Goal: Task Accomplishment & Management: Complete application form

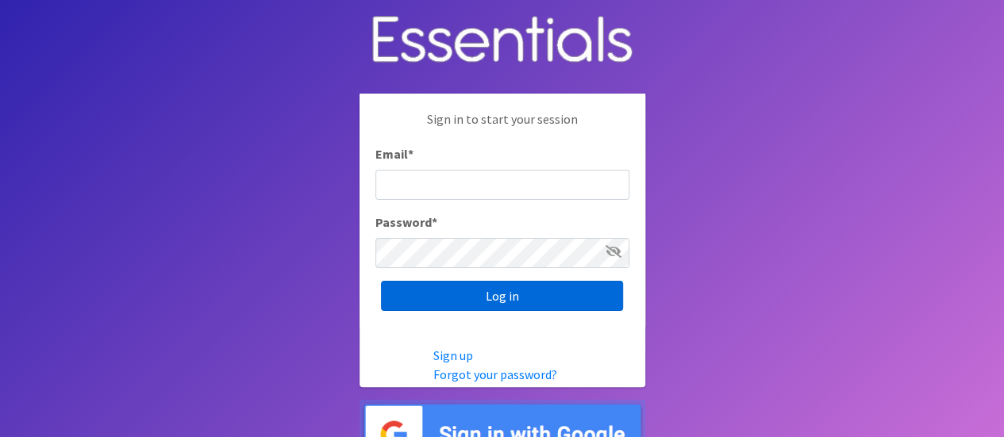
type input "melissa@cnydiaperbank.org"
click at [545, 299] on input "Log in" at bounding box center [502, 296] width 242 height 30
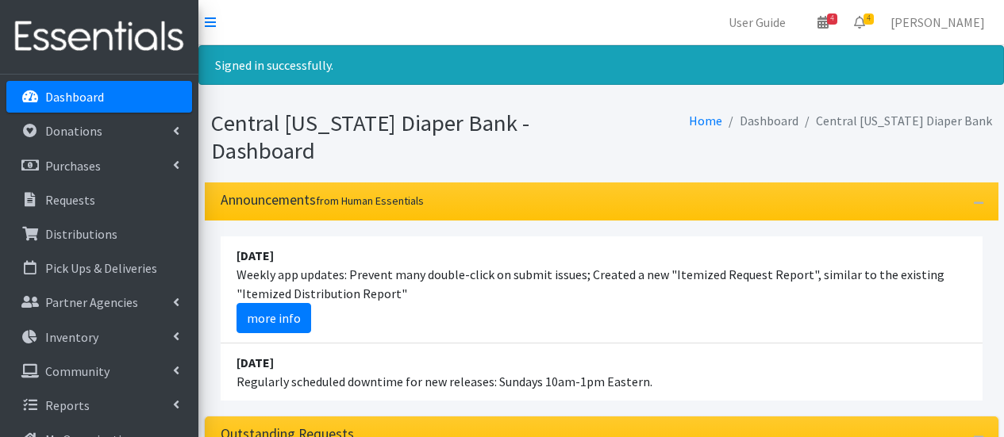
click at [545, 299] on li "[DATE] Weekly app updates: Prevent many double-click on submit issues; Created …" at bounding box center [602, 289] width 762 height 107
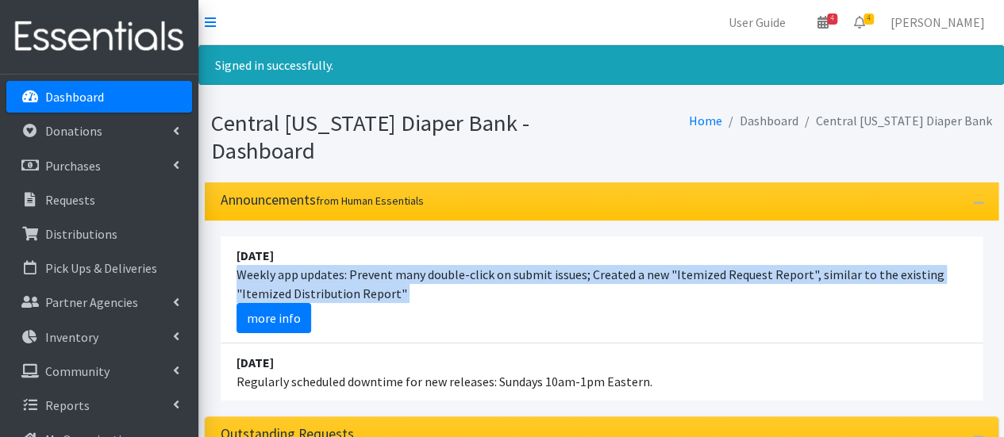
click at [545, 299] on li "August 24 Weekly app updates: Prevent many double-click on submit issues; Creat…" at bounding box center [602, 289] width 762 height 107
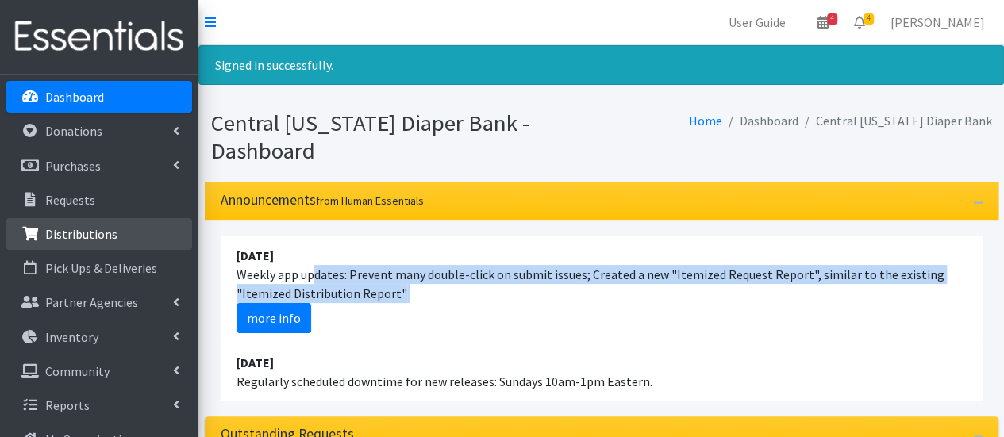
click at [106, 236] on p "Distributions" at bounding box center [81, 234] width 72 height 16
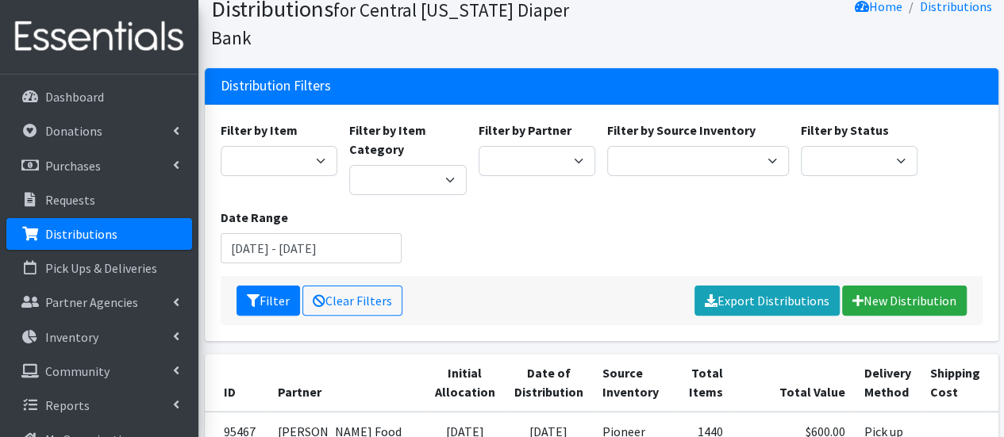
scroll to position [35, 0]
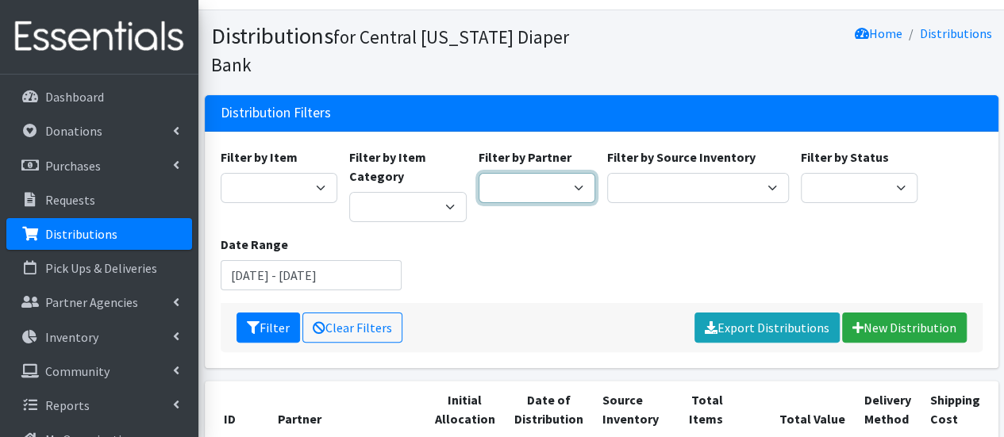
click at [546, 173] on select "[DEMOGRAPHIC_DATA] Baby Momma Association [DEMOGRAPHIC_DATA] Food Pantry [GEOGR…" at bounding box center [536, 188] width 117 height 30
select select "206"
click at [478, 173] on select "[DEMOGRAPHIC_DATA] Baby Momma Association [DEMOGRAPHIC_DATA] Food Pantry [GEOGR…" at bounding box center [536, 188] width 117 height 30
click at [253, 321] on icon "submit" at bounding box center [253, 327] width 13 height 13
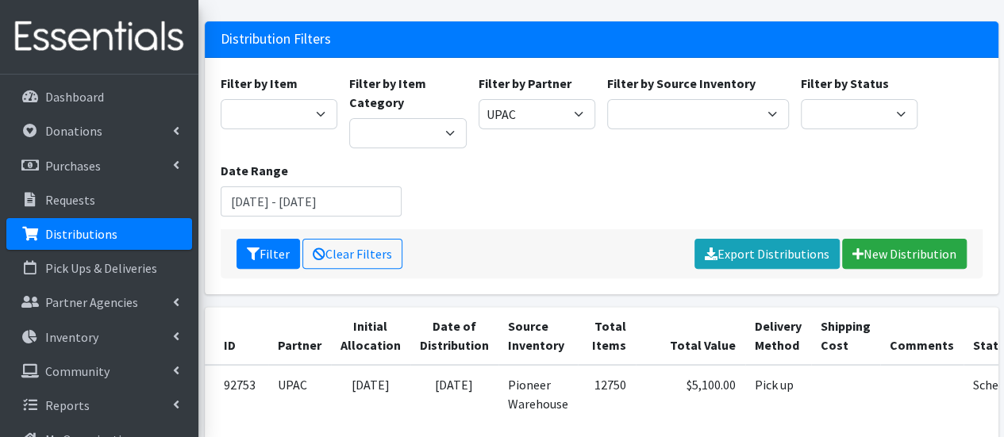
scroll to position [116, 0]
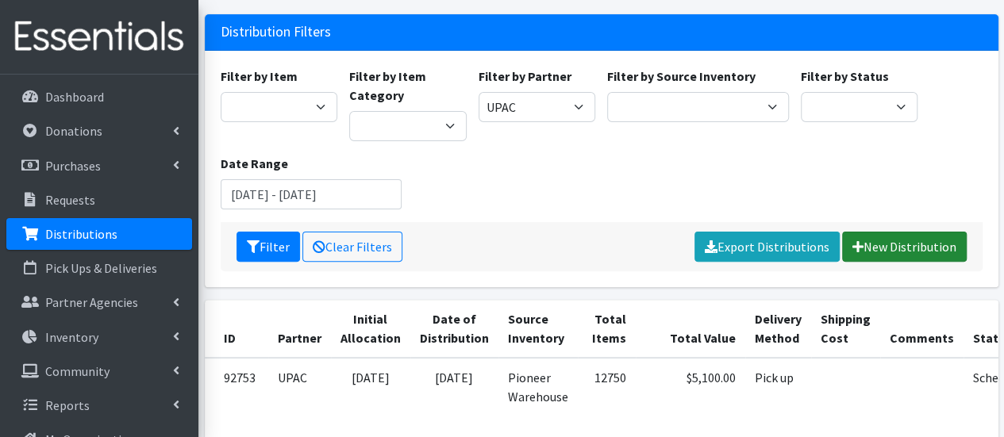
click at [892, 232] on link "New Distribution" at bounding box center [904, 247] width 125 height 30
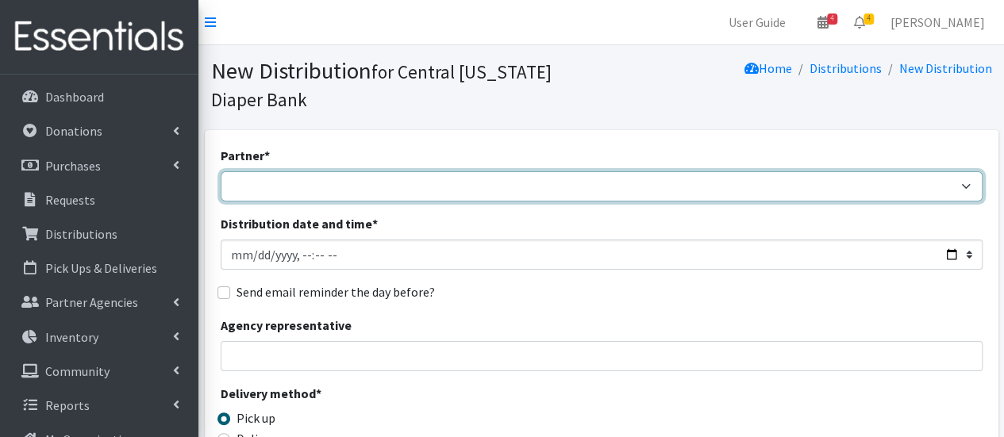
click at [466, 186] on select "[DEMOGRAPHIC_DATA] Baby Momma Association [DEMOGRAPHIC_DATA] Food Pantry [GEOGR…" at bounding box center [602, 186] width 762 height 30
select select "206"
click at [221, 171] on select "[DEMOGRAPHIC_DATA] Baby Momma Association [DEMOGRAPHIC_DATA] Food Pantry [GEOGR…" at bounding box center [602, 186] width 762 height 30
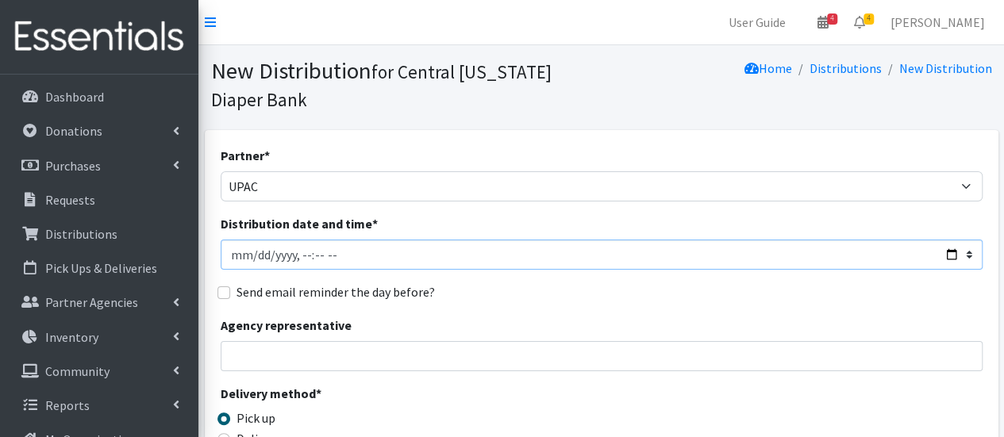
type input "[DATE]T09:00"
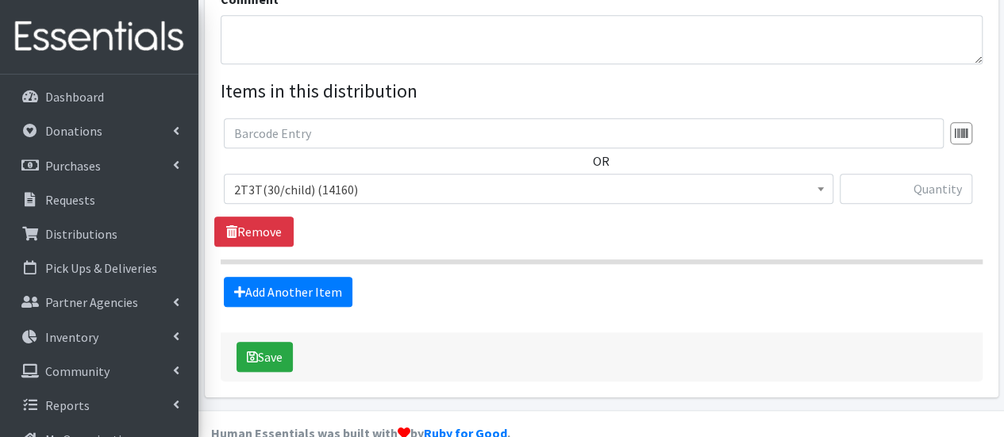
scroll to position [558, 0]
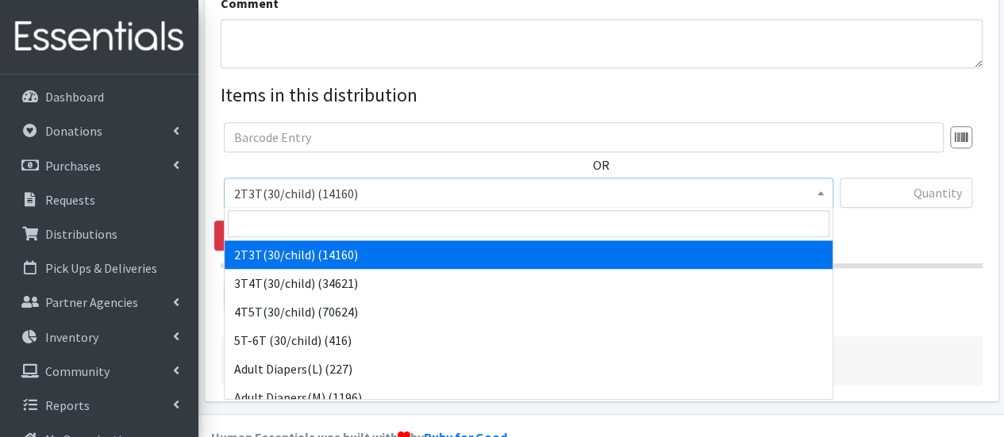
click at [627, 195] on span "2T3T(30/child) (14160)" at bounding box center [528, 193] width 589 height 22
click at [397, 188] on span "2T3T(30/child) (14160)" at bounding box center [528, 193] width 589 height 22
click at [386, 220] on input "search" at bounding box center [528, 223] width 601 height 27
type input "n"
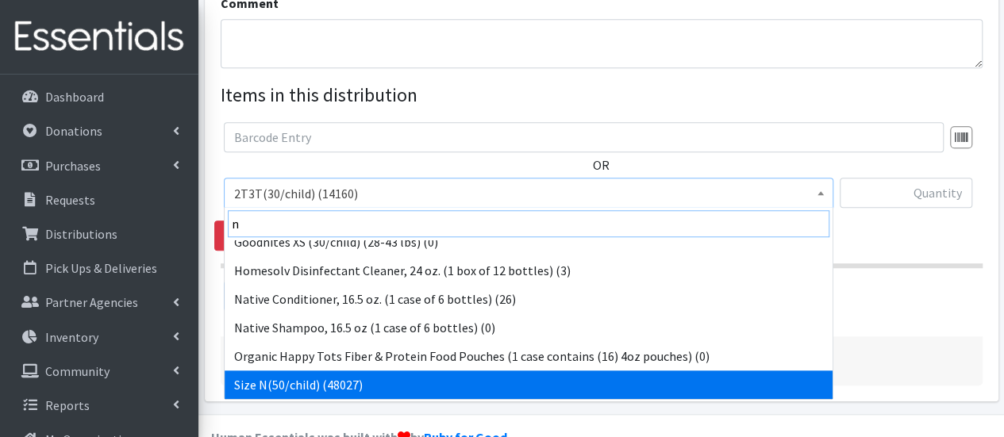
scroll to position [270, 0]
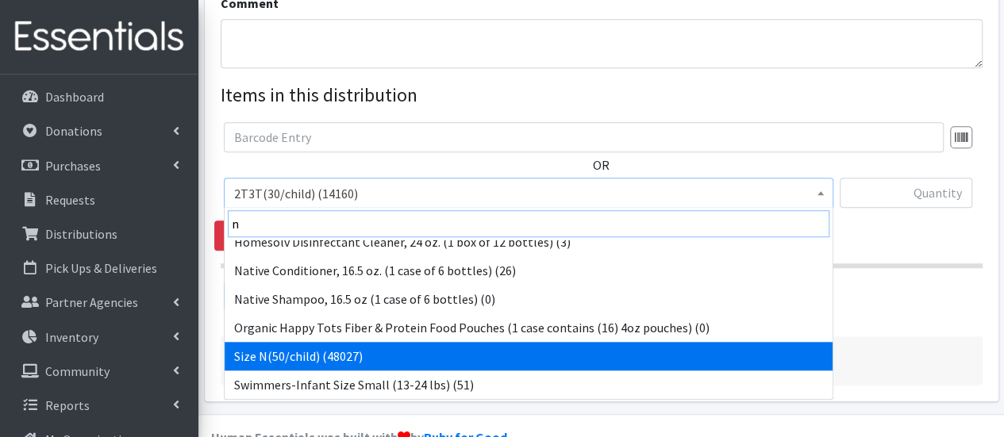
select select "961"
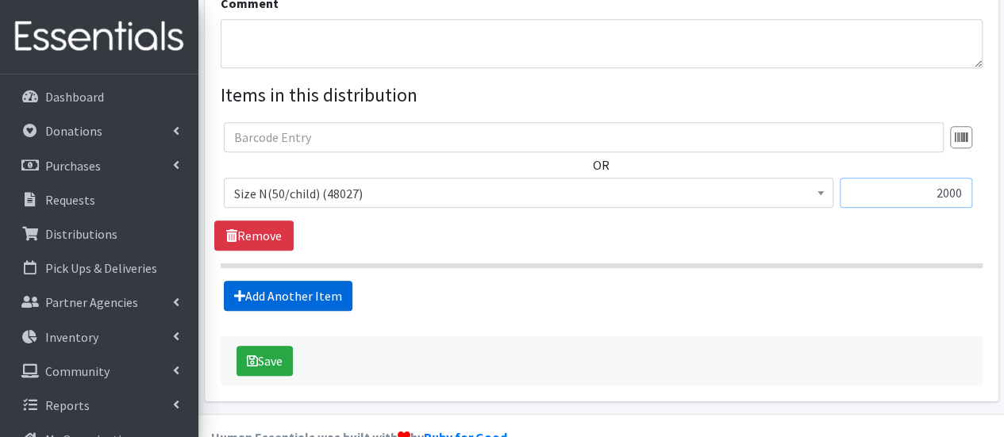
type input "2000"
click at [333, 283] on link "Add Another Item" at bounding box center [288, 296] width 129 height 30
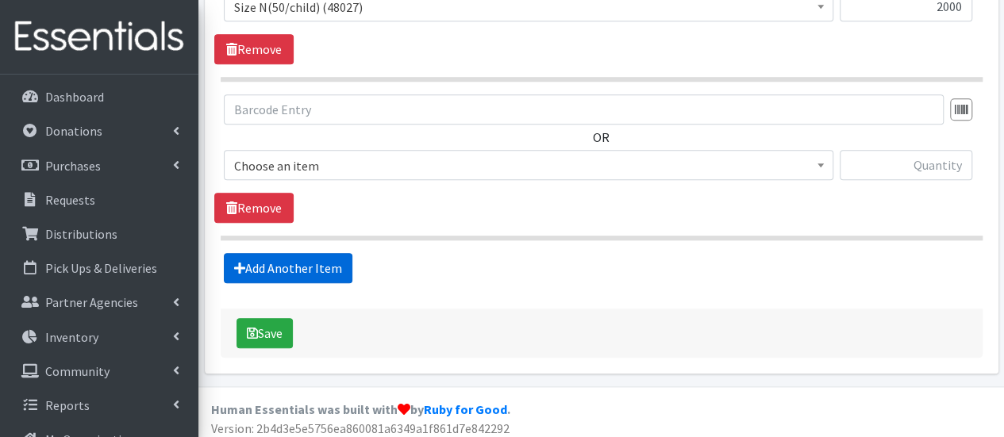
scroll to position [749, 0]
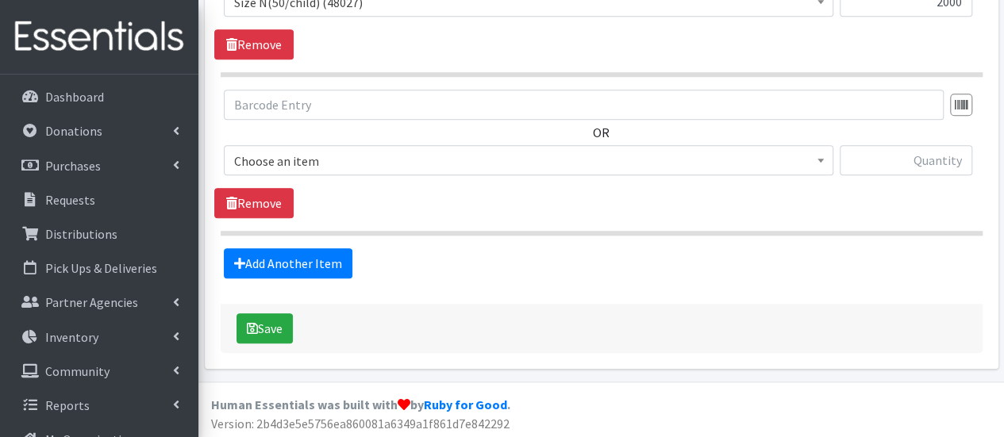
click at [324, 163] on span "Choose an item" at bounding box center [528, 161] width 589 height 22
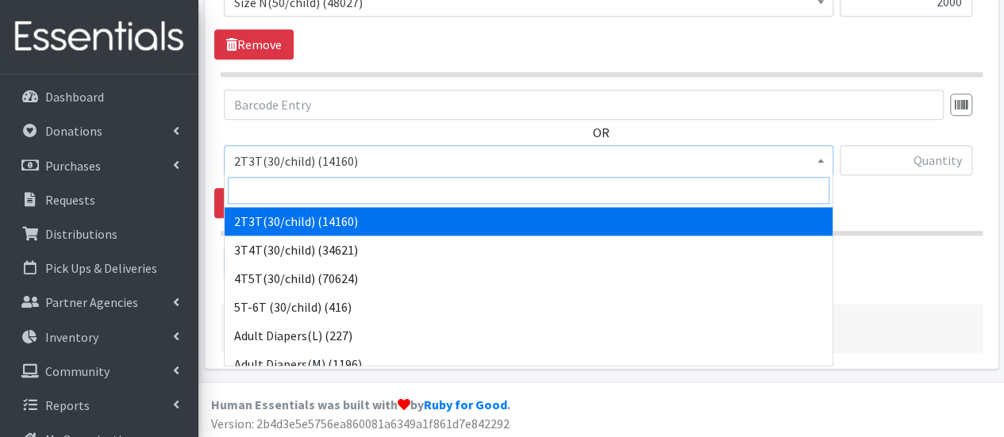
click at [324, 194] on input "search" at bounding box center [528, 190] width 601 height 27
type input "1"
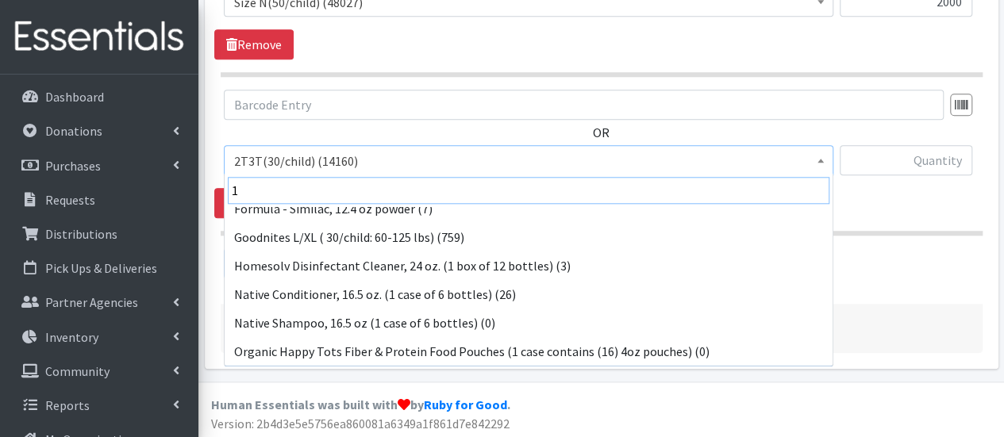
scroll to position [298, 0]
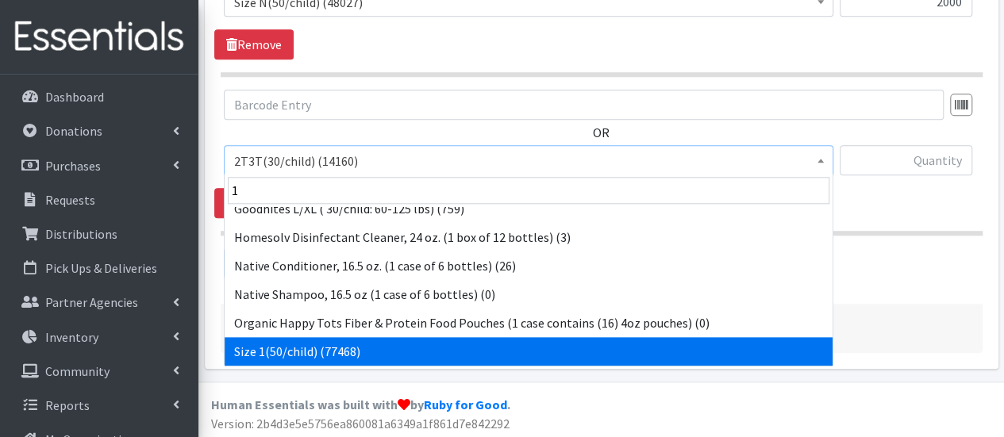
select select "950"
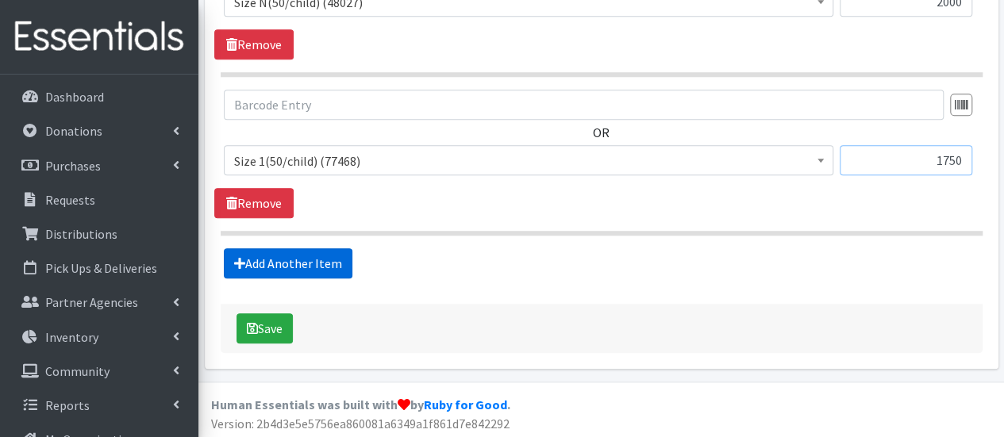
type input "1750"
click at [255, 257] on link "Add Another Item" at bounding box center [288, 263] width 129 height 30
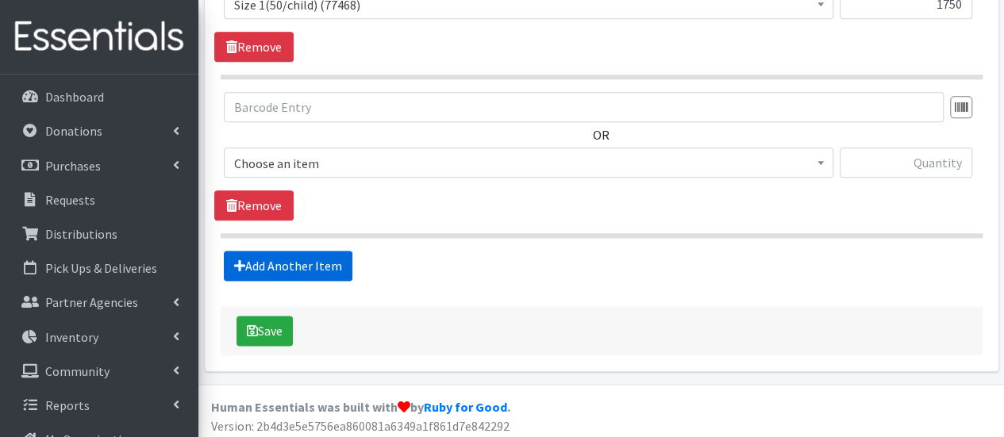
scroll to position [908, 0]
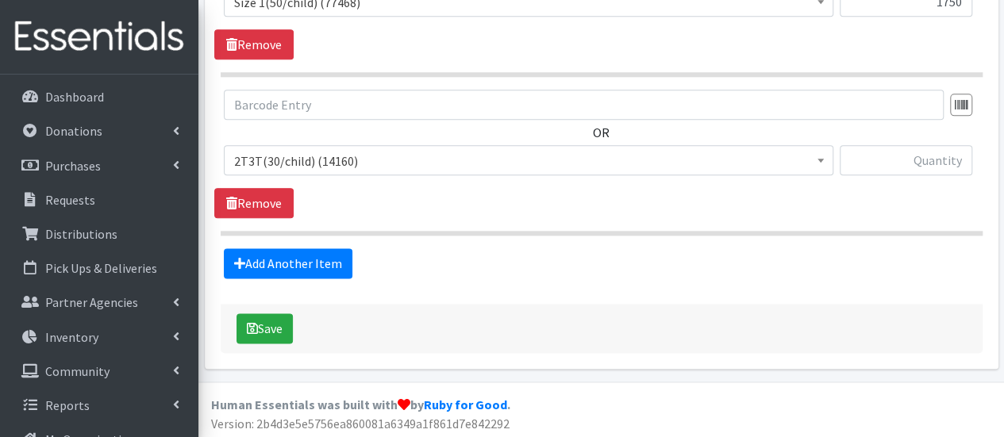
click at [297, 158] on span "2T3T(30/child) (14160)" at bounding box center [528, 161] width 589 height 22
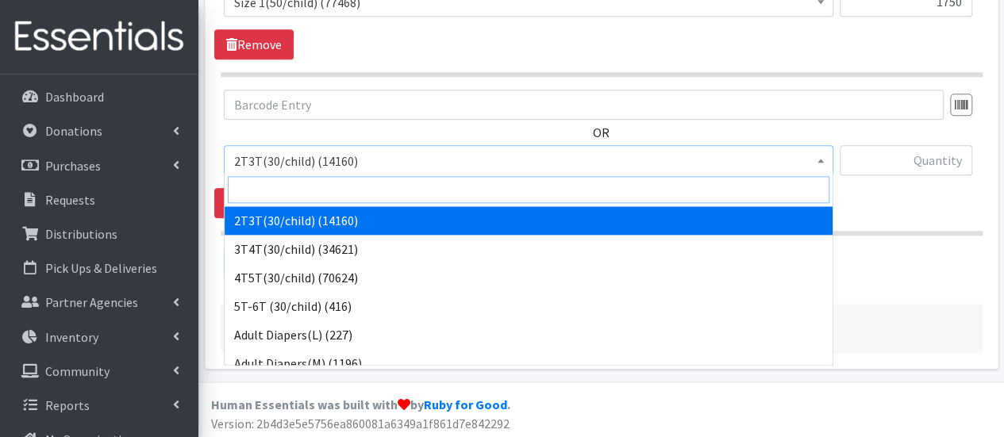
click at [297, 191] on input "search" at bounding box center [528, 189] width 601 height 27
type input "2"
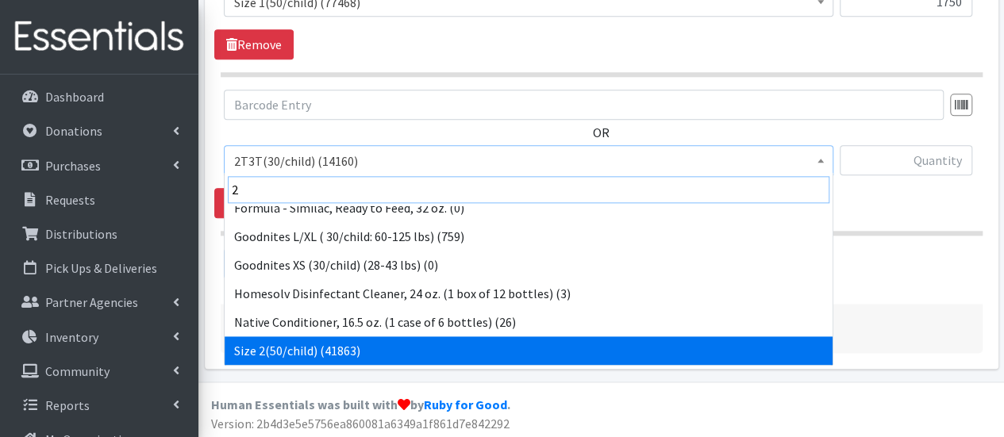
scroll to position [327, 0]
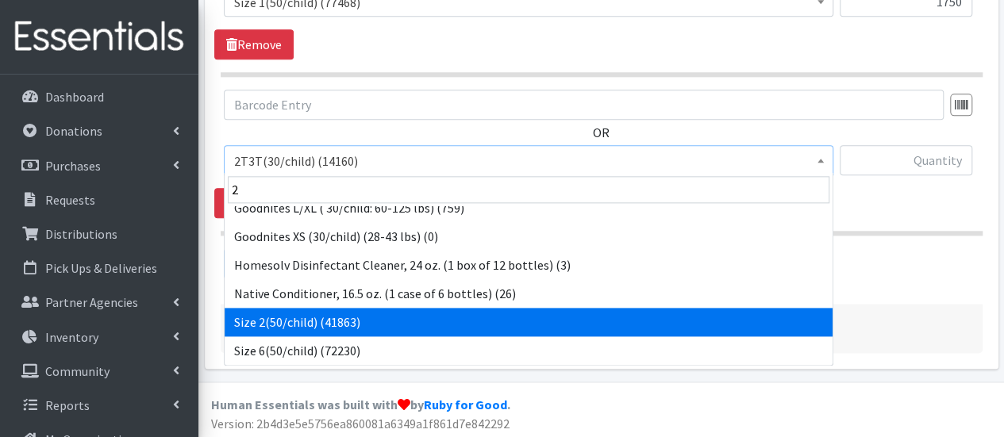
select select "951"
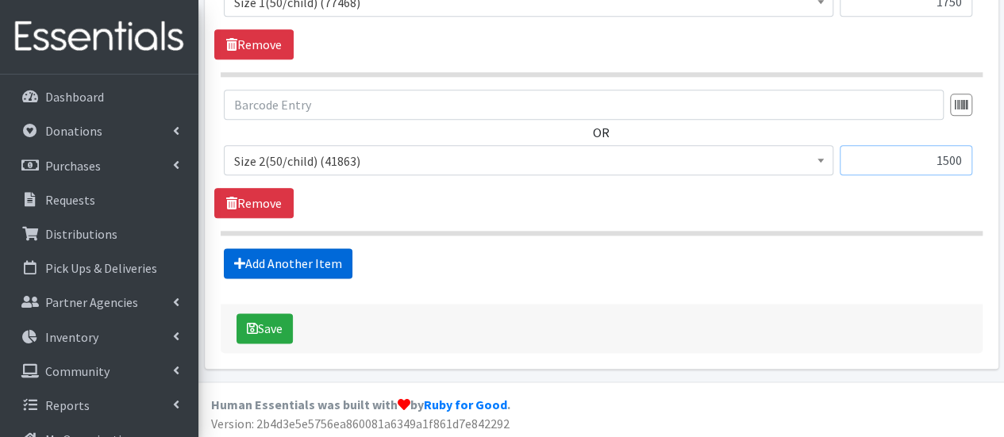
type input "1500"
click at [316, 248] on link "Add Another Item" at bounding box center [288, 263] width 129 height 30
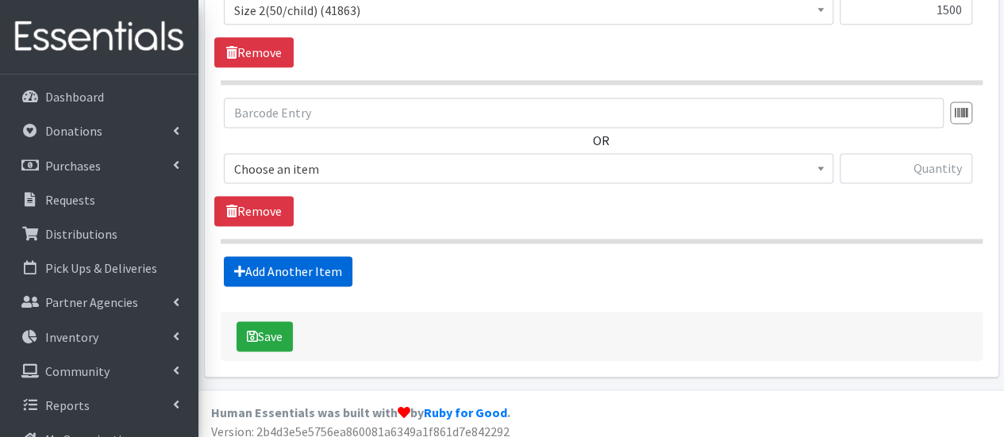
scroll to position [1065, 0]
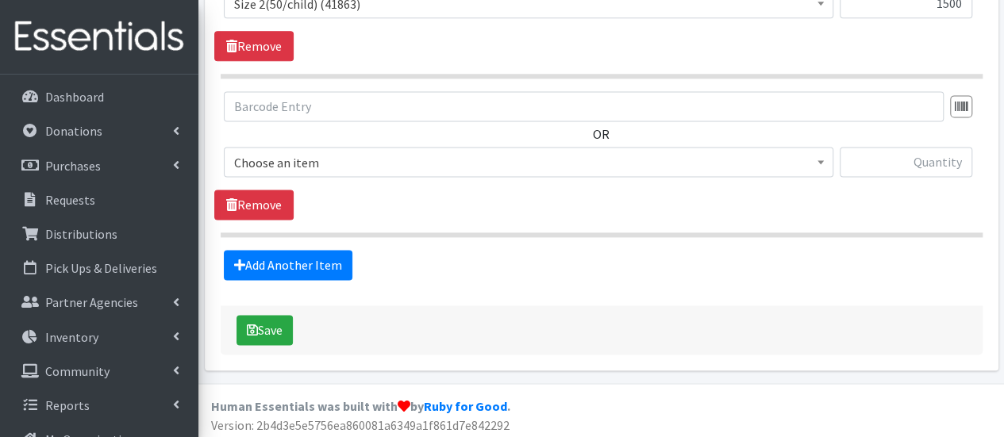
click at [337, 154] on span "Choose an item" at bounding box center [528, 163] width 589 height 22
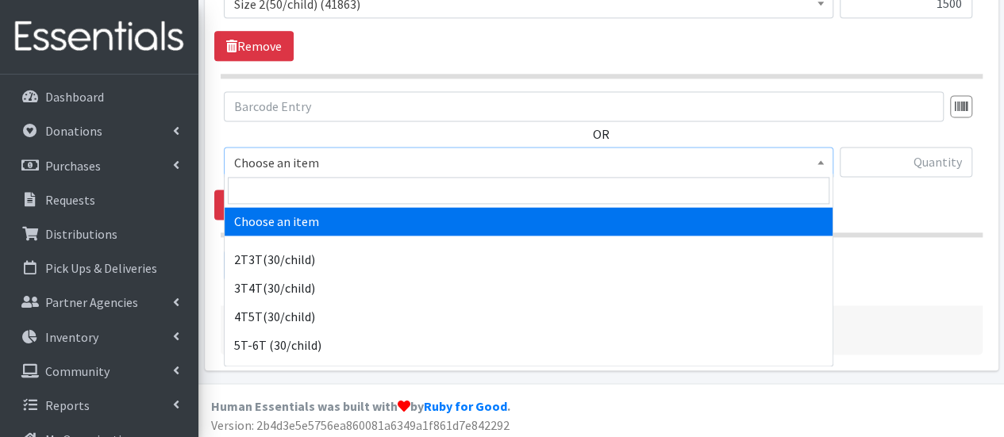
click at [339, 174] on span at bounding box center [529, 190] width 608 height 33
click at [340, 185] on input "search" at bounding box center [528, 190] width 601 height 27
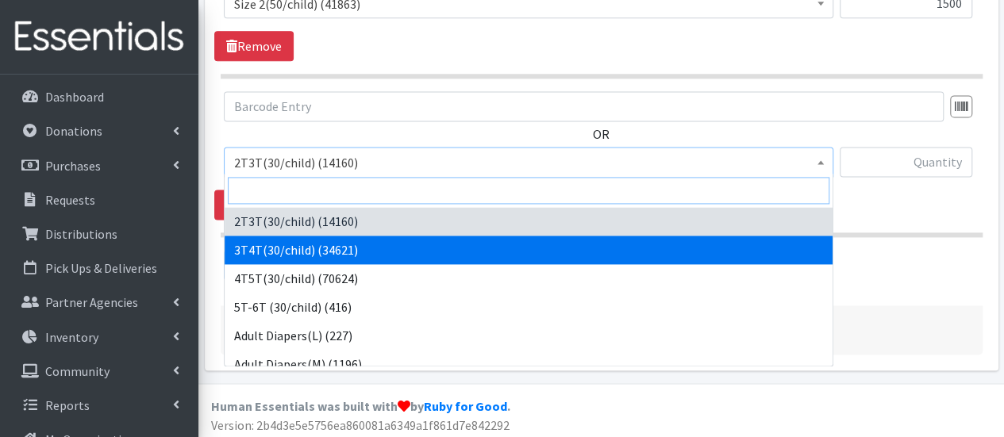
drag, startPoint x: 341, startPoint y: 186, endPoint x: 355, endPoint y: 192, distance: 15.6
click at [341, 185] on input "search" at bounding box center [528, 190] width 601 height 27
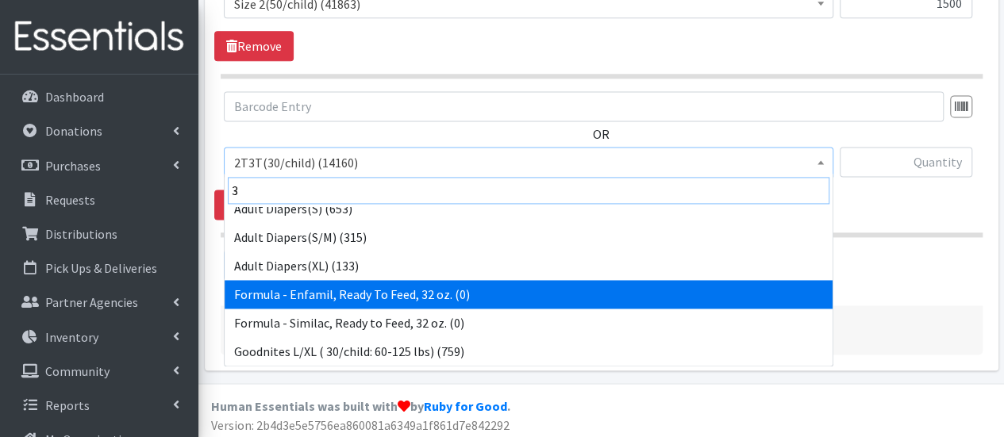
scroll to position [155, 0]
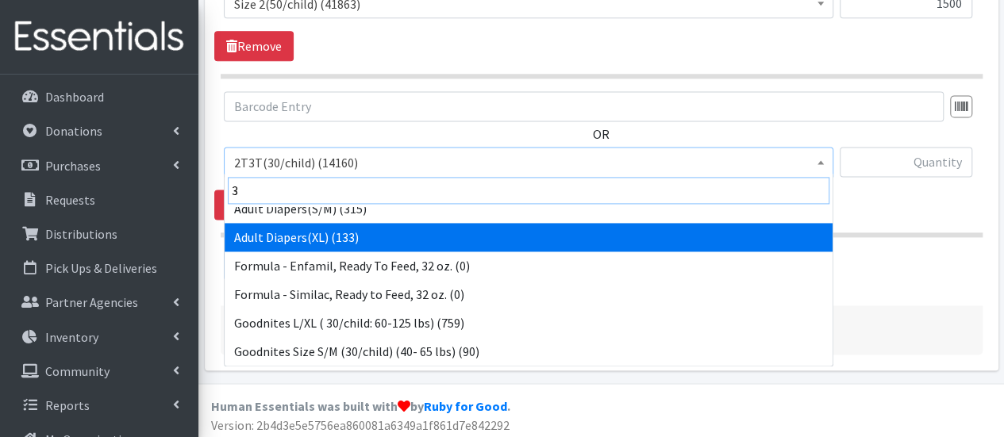
type input "3"
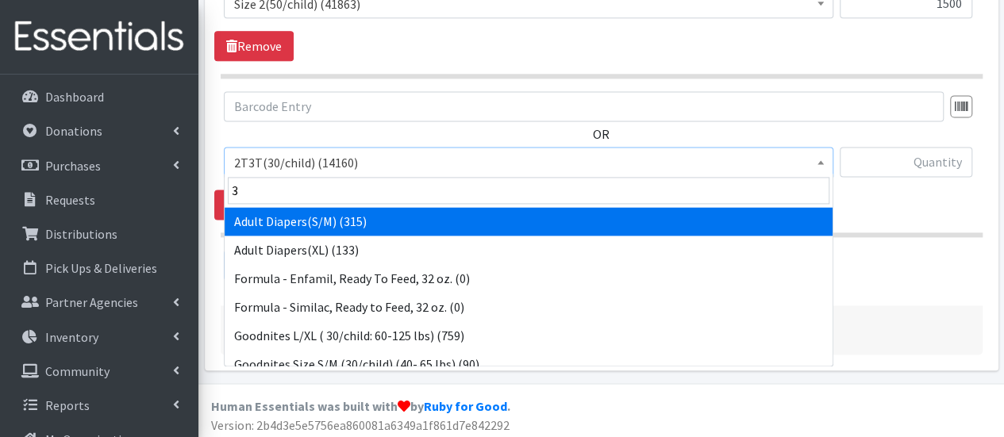
select select "6230"
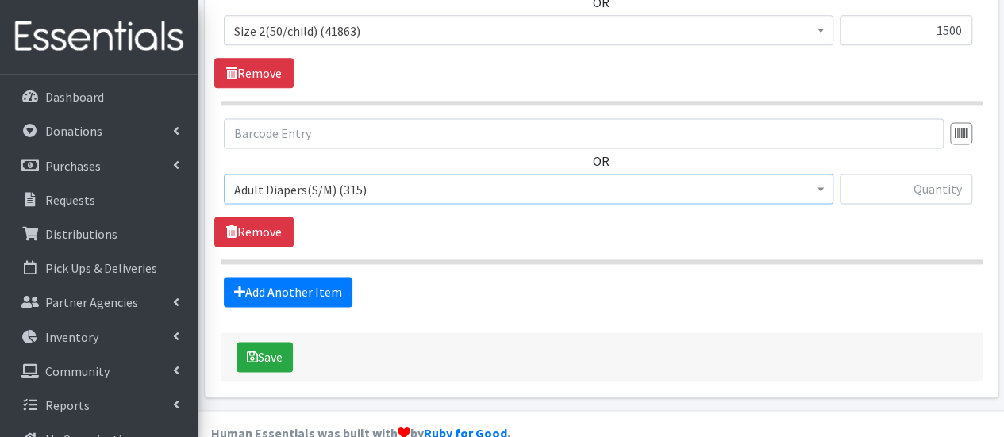
scroll to position [1033, 0]
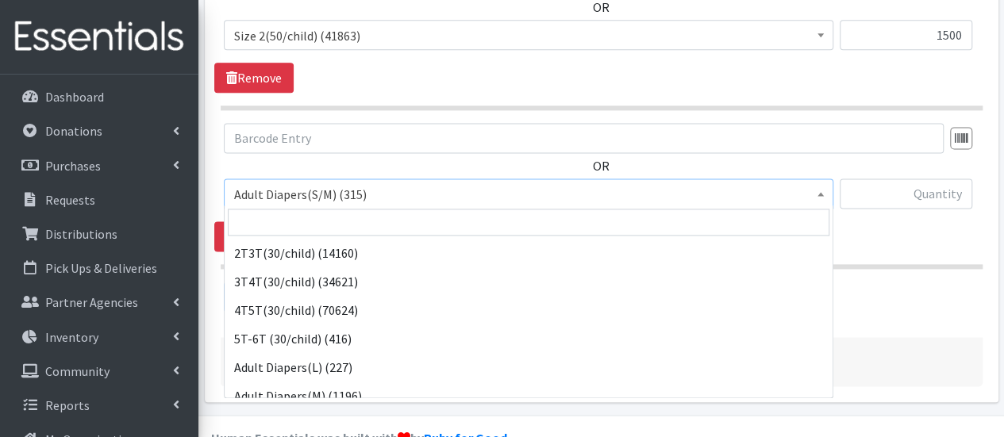
click at [386, 190] on span "Adult Diapers(S/M) (315)" at bounding box center [528, 194] width 589 height 22
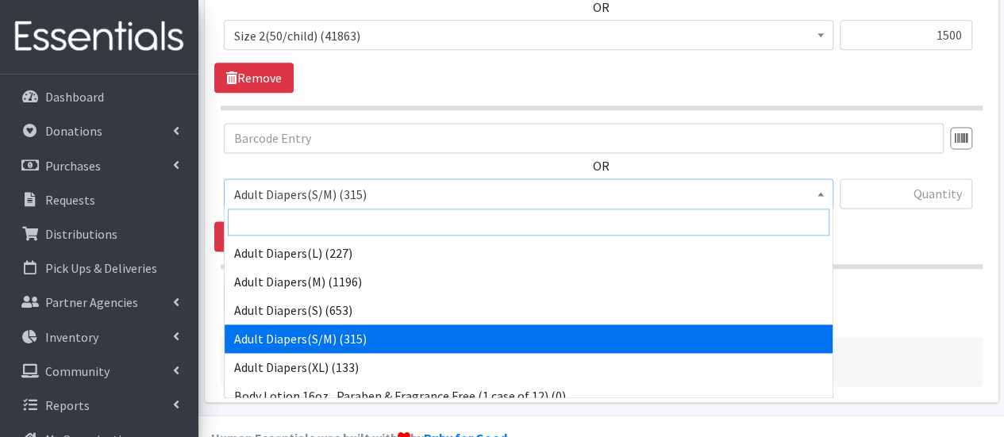
click at [382, 229] on input "search" at bounding box center [528, 222] width 601 height 27
type input "3"
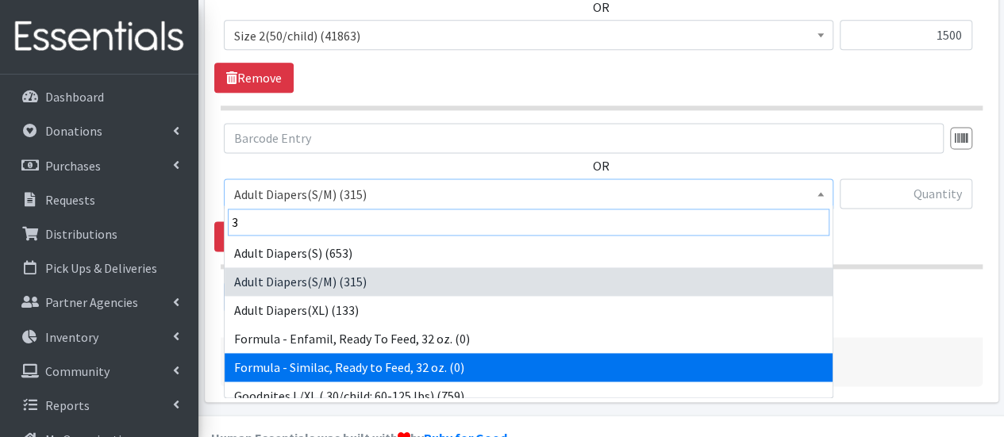
click at [383, 228] on input "3" at bounding box center [528, 222] width 601 height 27
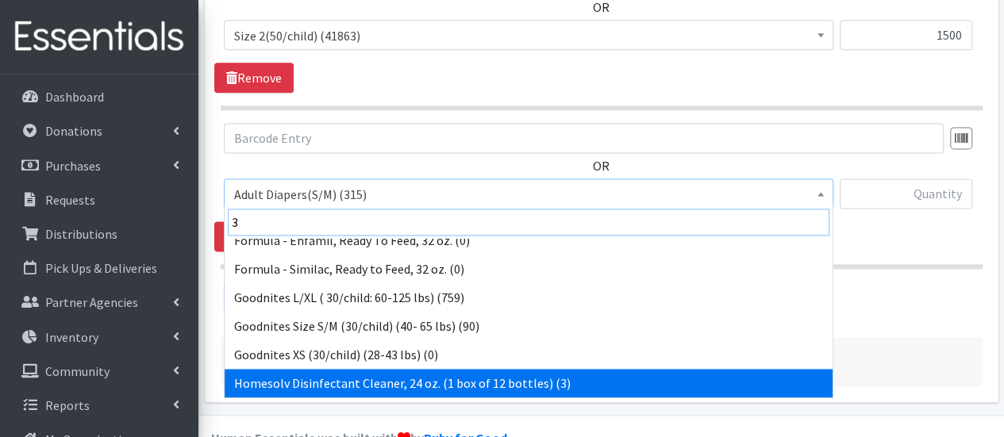
click at [384, 231] on input "3" at bounding box center [528, 222] width 601 height 27
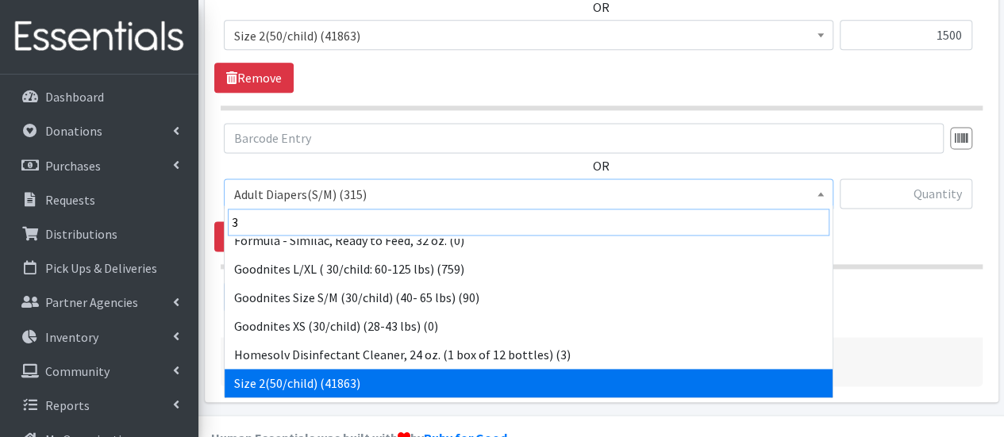
scroll to position [270, 0]
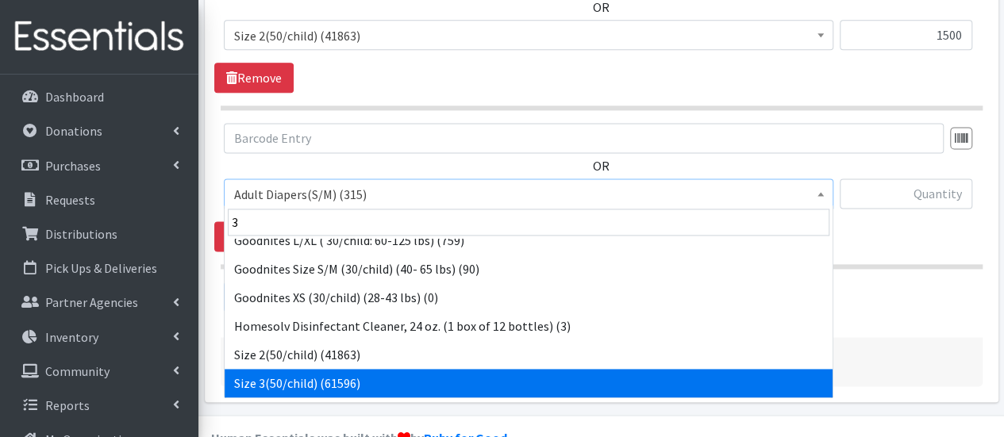
select select "954"
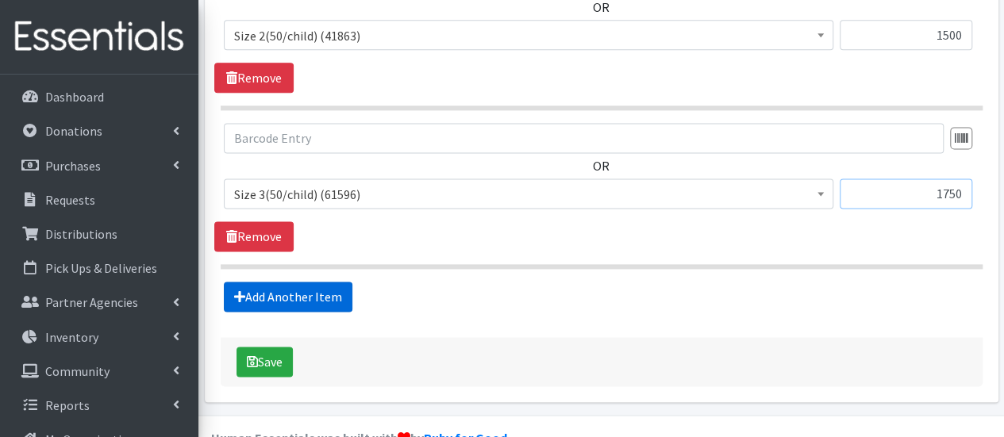
type input "1750"
click at [297, 294] on link "Add Another Item" at bounding box center [288, 297] width 129 height 30
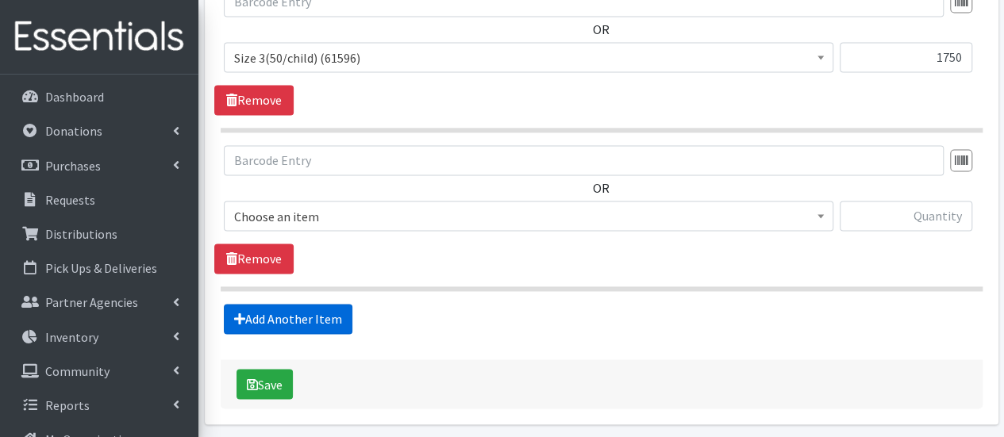
scroll to position [1223, 0]
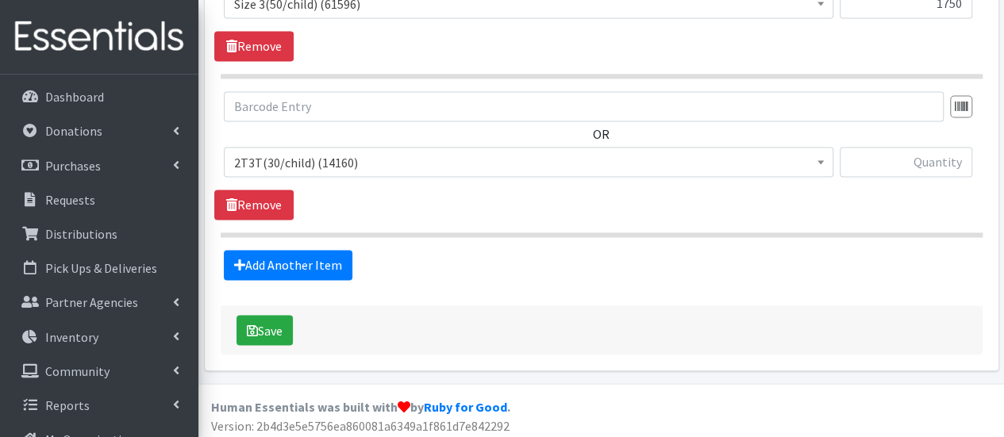
click at [324, 152] on span "2T3T(30/child) (14160)" at bounding box center [528, 163] width 589 height 22
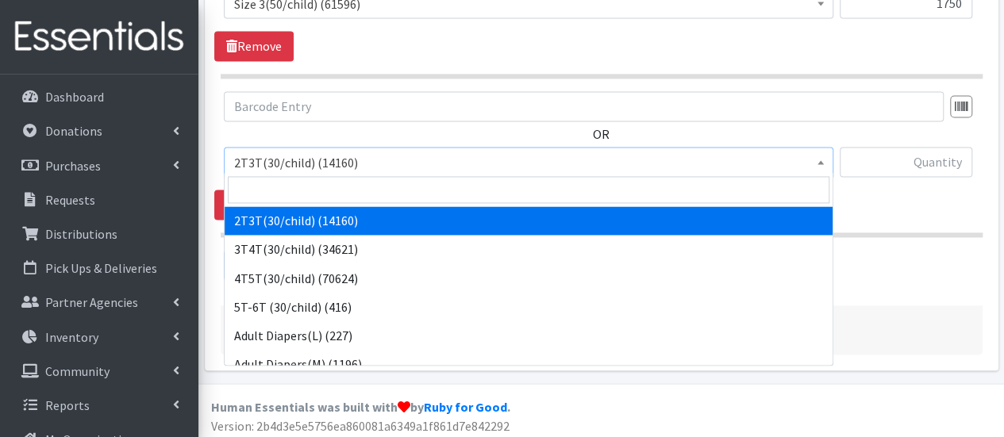
click at [324, 174] on span at bounding box center [529, 189] width 608 height 33
click at [326, 187] on input "search" at bounding box center [528, 189] width 601 height 27
type input "4"
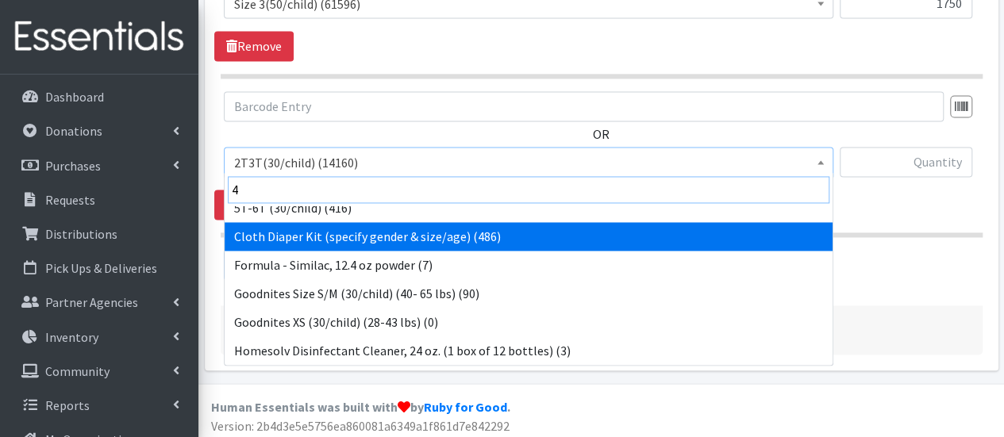
scroll to position [0, 0]
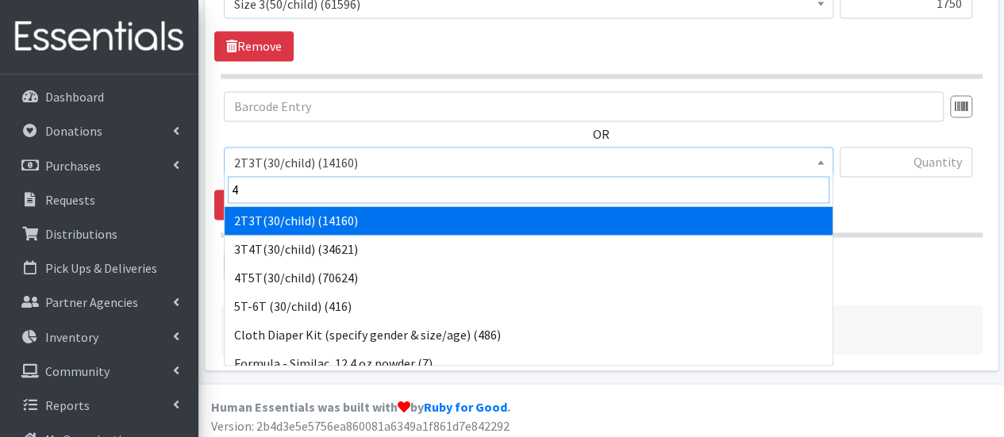
drag, startPoint x: 289, startPoint y: 185, endPoint x: 194, endPoint y: 200, distance: 96.4
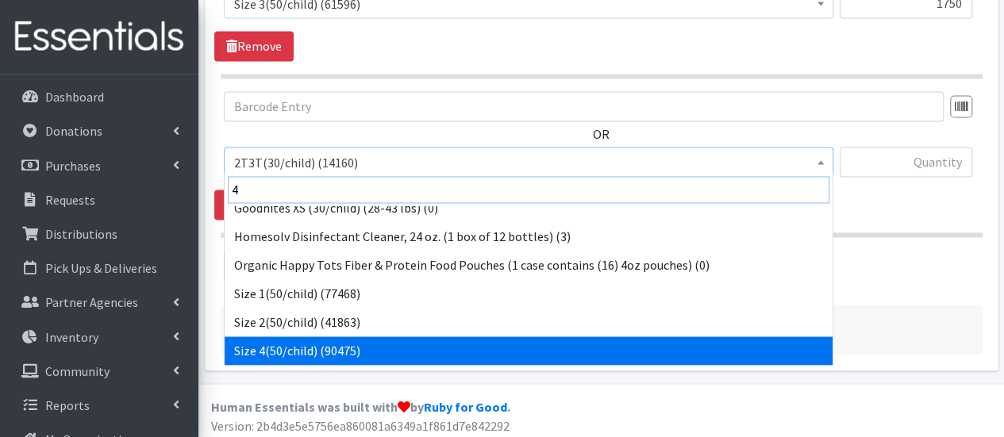
scroll to position [241, 0]
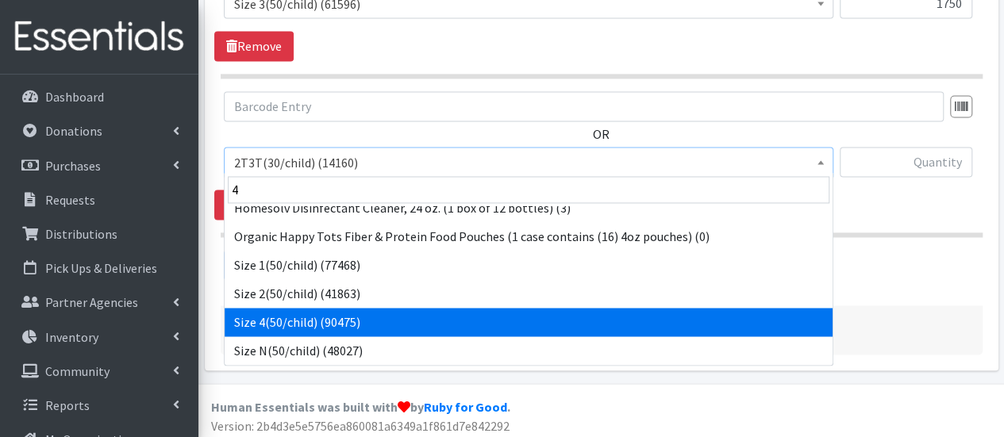
select select "963"
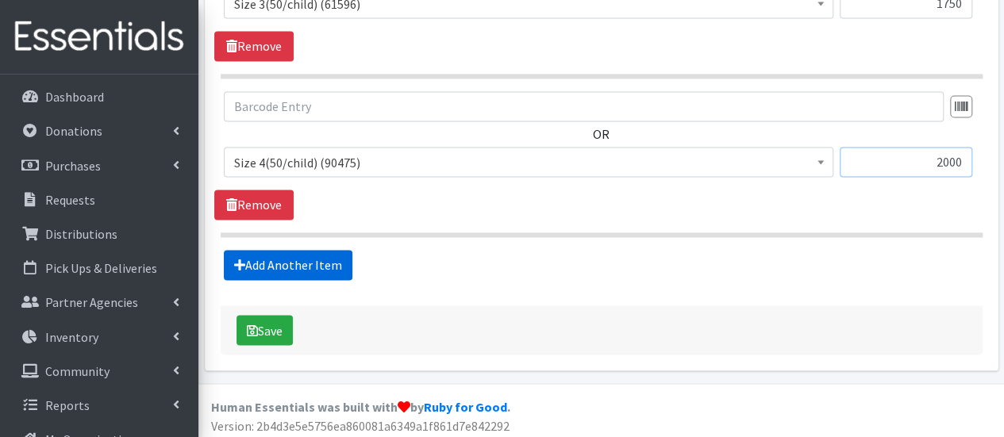
type input "2000"
click at [305, 253] on link "Add Another Item" at bounding box center [288, 265] width 129 height 30
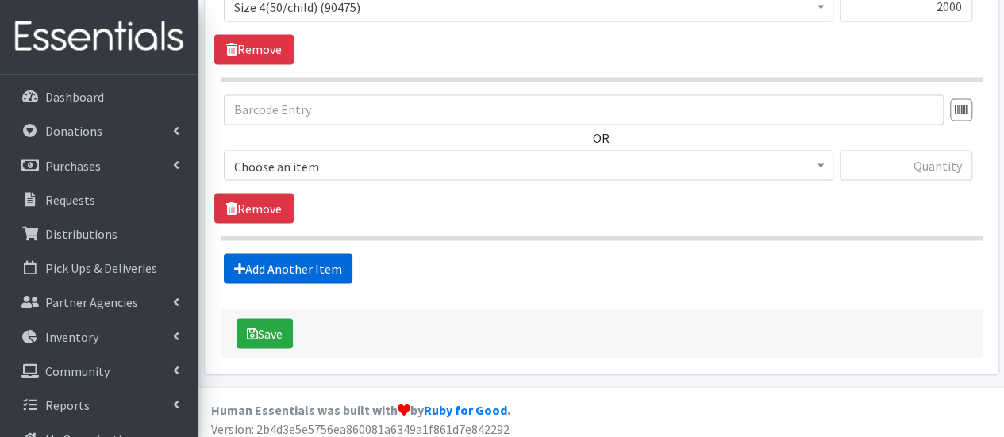
scroll to position [1380, 0]
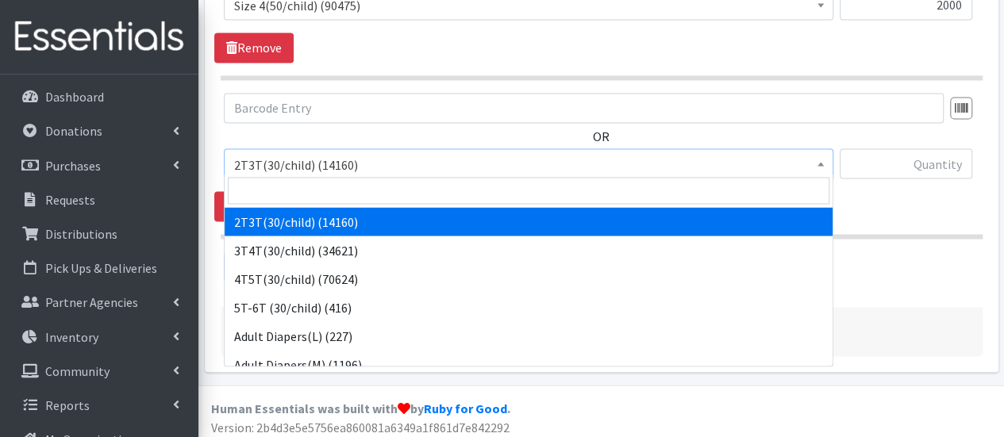
click at [332, 153] on span "2T3T(30/child) (14160)" at bounding box center [528, 164] width 589 height 22
click at [341, 196] on input "search" at bounding box center [528, 190] width 601 height 27
type input "5"
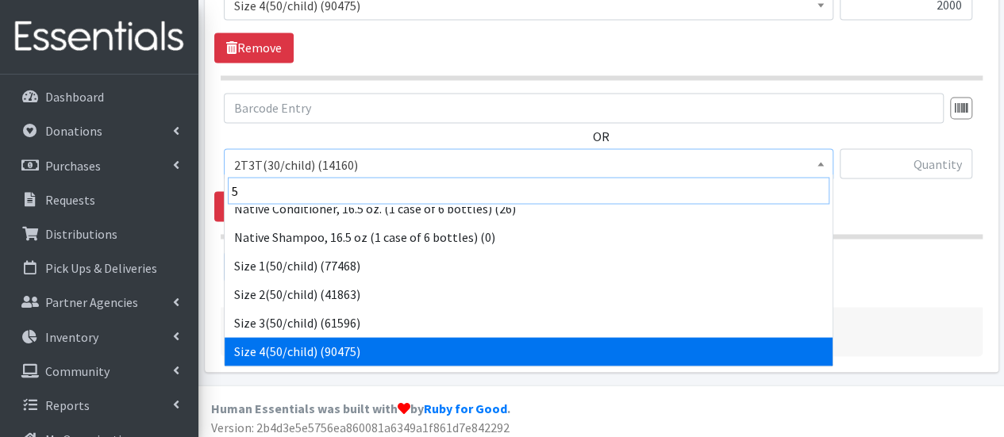
scroll to position [213, 0]
select select "964"
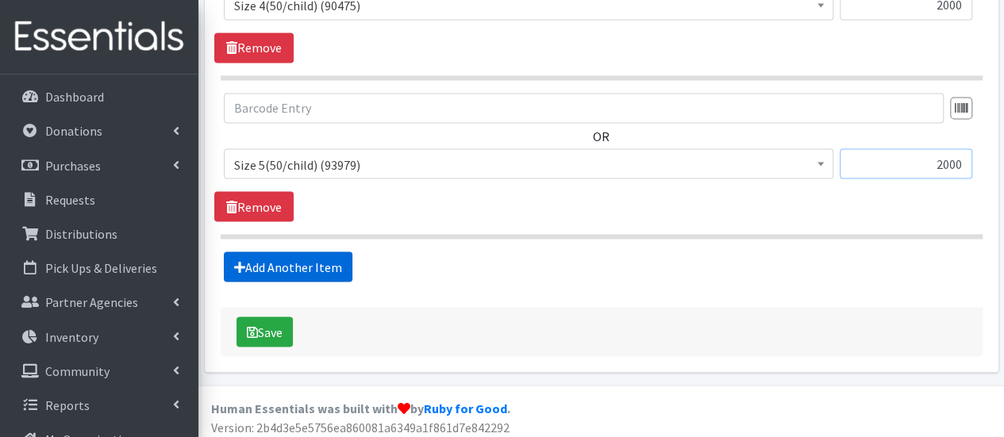
type input "2000"
click at [318, 274] on link "Add Another Item" at bounding box center [288, 266] width 129 height 30
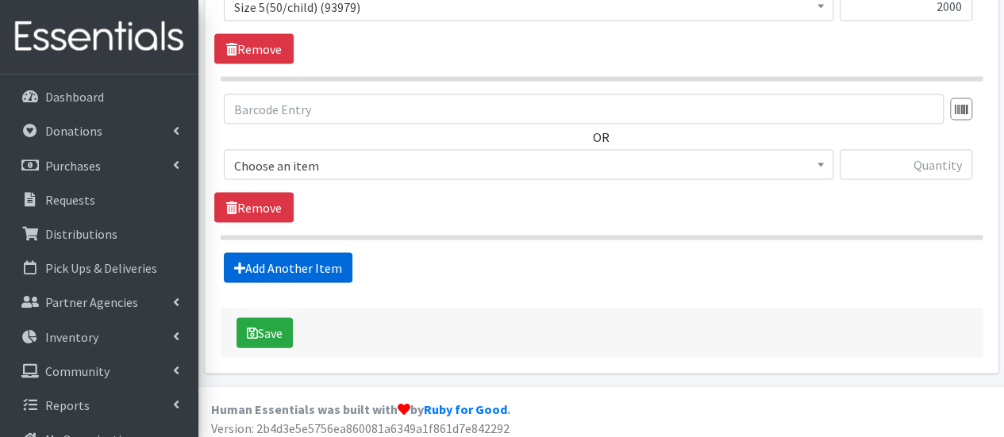
scroll to position [1539, 0]
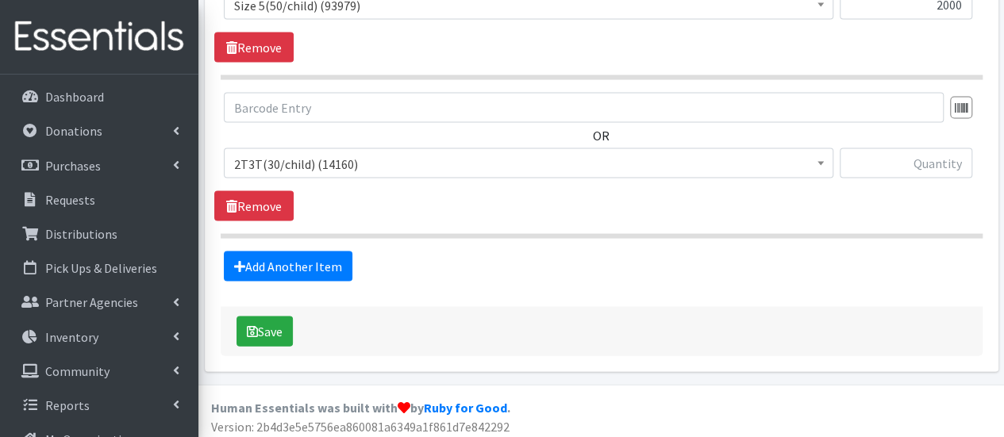
click at [339, 172] on span "2T3T(30/child) (14160)" at bounding box center [528, 163] width 609 height 30
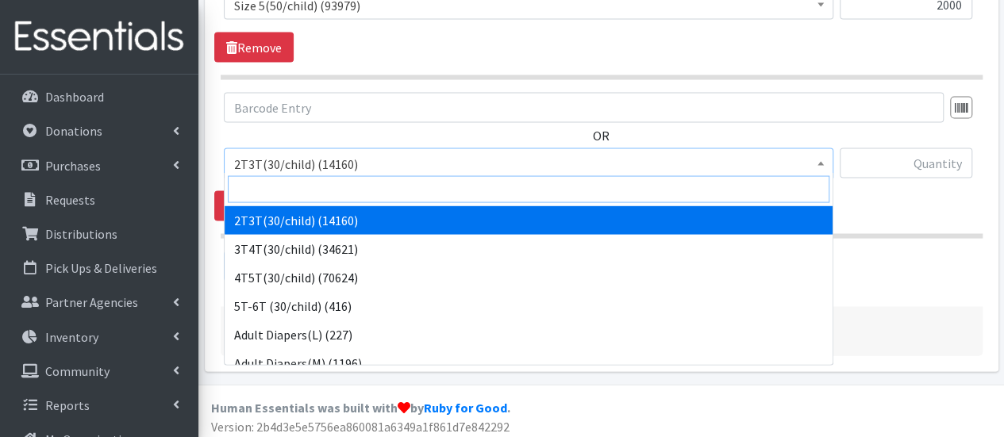
click at [342, 187] on input "search" at bounding box center [528, 189] width 601 height 27
type input "6"
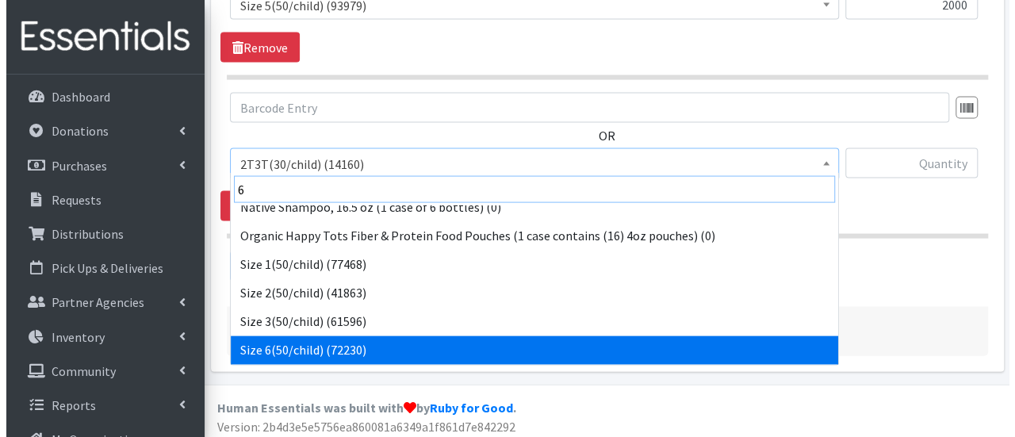
scroll to position [384, 0]
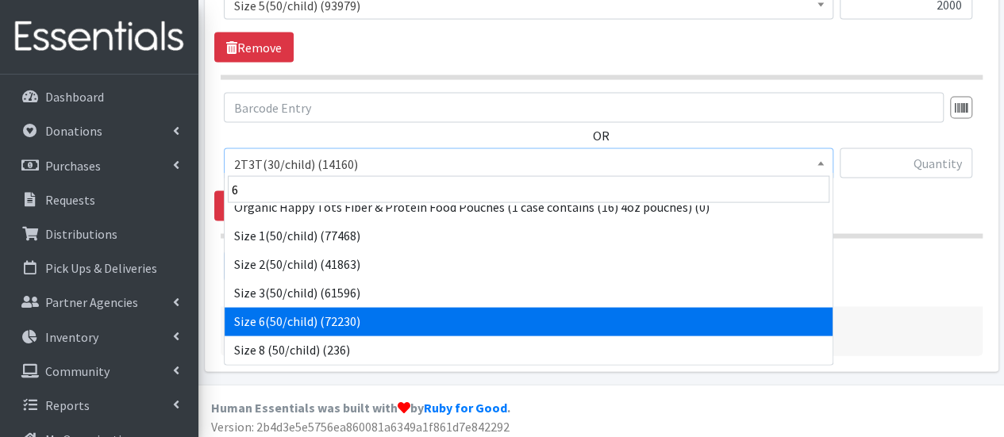
select select "966"
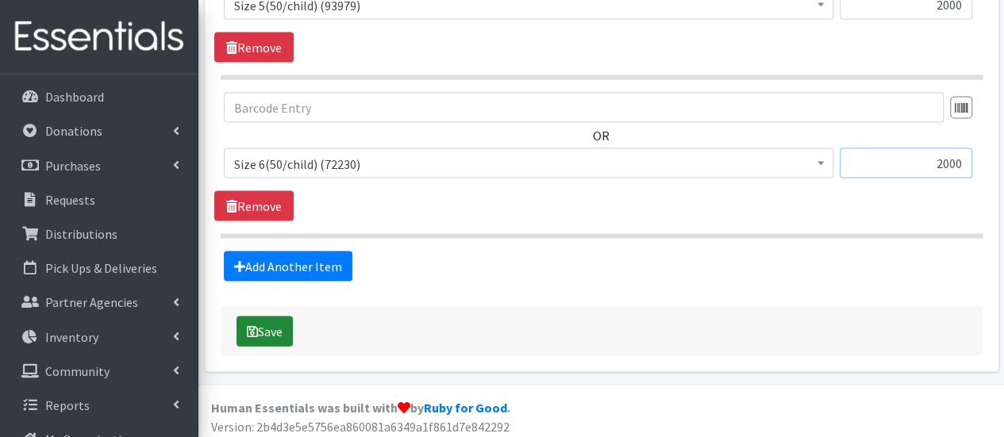
type input "2000"
click at [280, 326] on button "Save" at bounding box center [264, 332] width 56 height 30
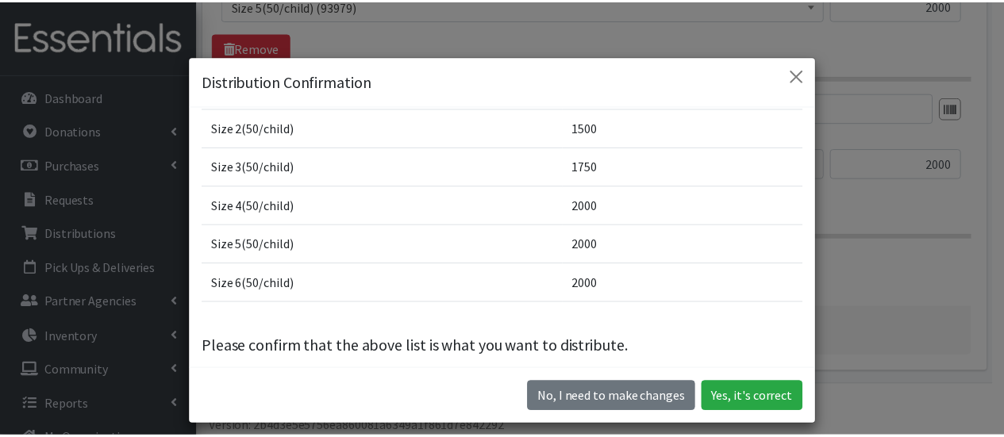
scroll to position [178, 0]
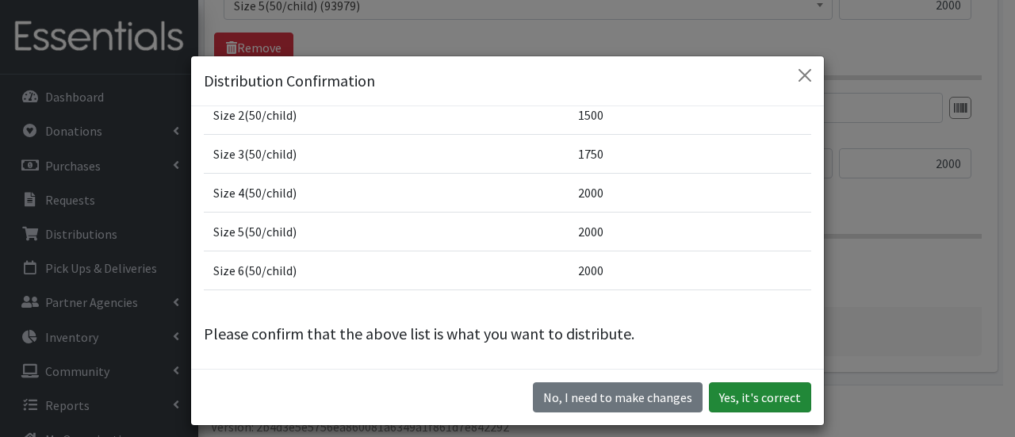
click at [776, 393] on button "Yes, it's correct" at bounding box center [760, 397] width 102 height 30
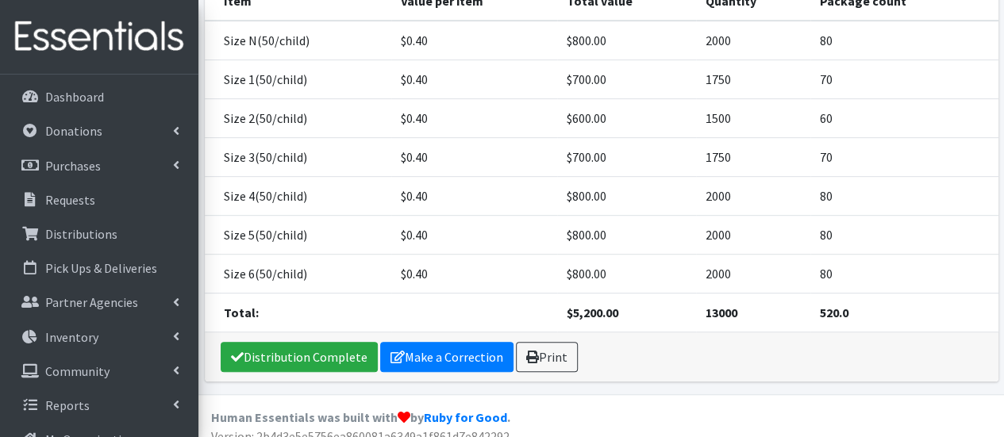
scroll to position [320, 0]
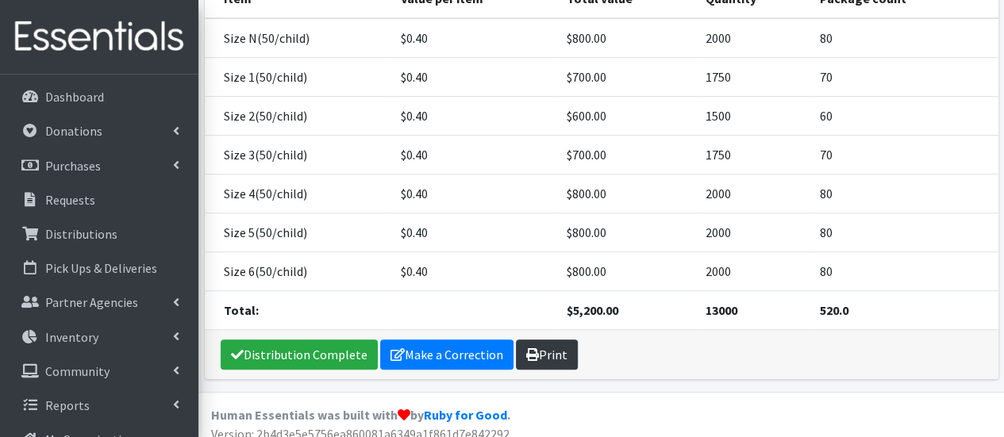
click at [553, 347] on link "Print" at bounding box center [547, 355] width 62 height 30
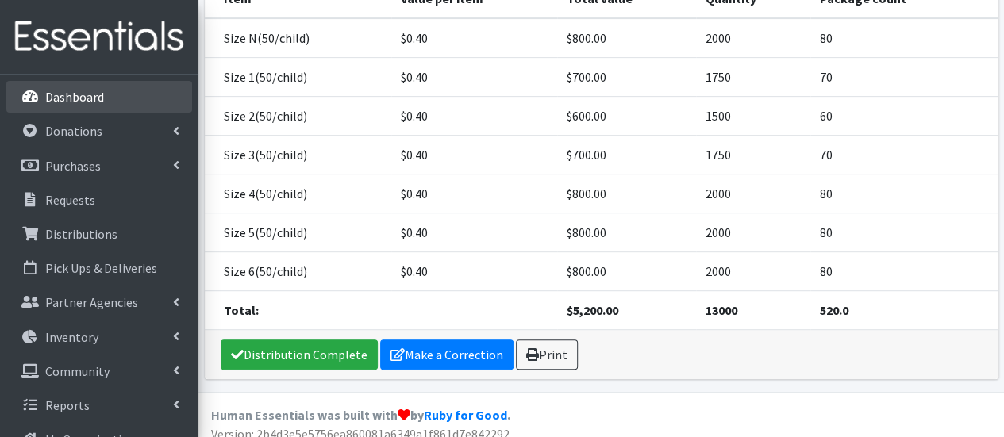
click at [55, 96] on p "Dashboard" at bounding box center [74, 97] width 59 height 16
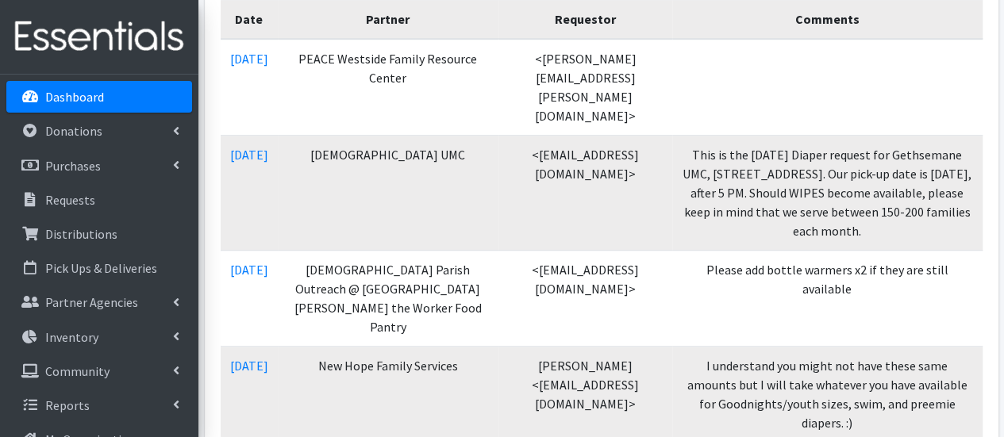
scroll to position [414, 0]
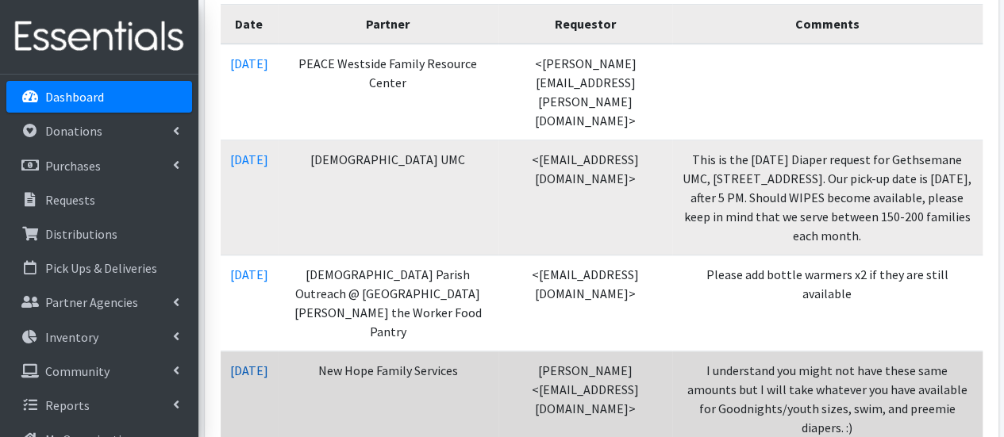
click at [249, 363] on link "[DATE]" at bounding box center [249, 371] width 38 height 16
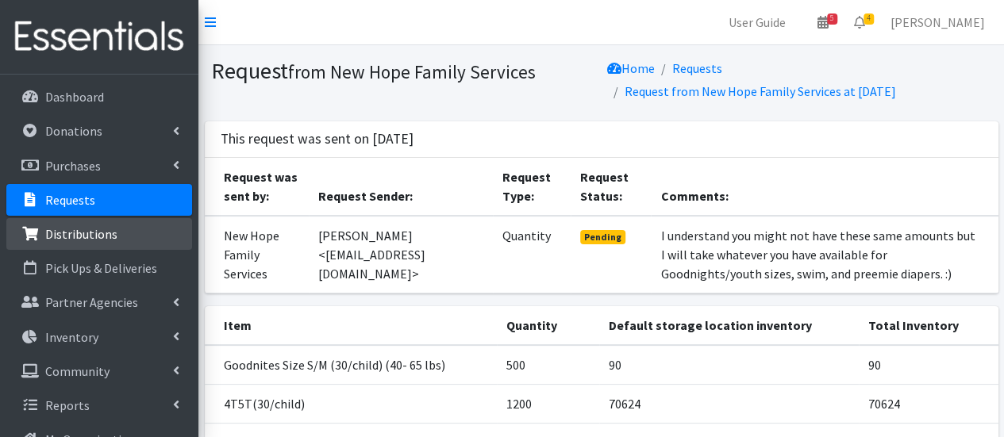
click at [109, 241] on p "Distributions" at bounding box center [81, 234] width 72 height 16
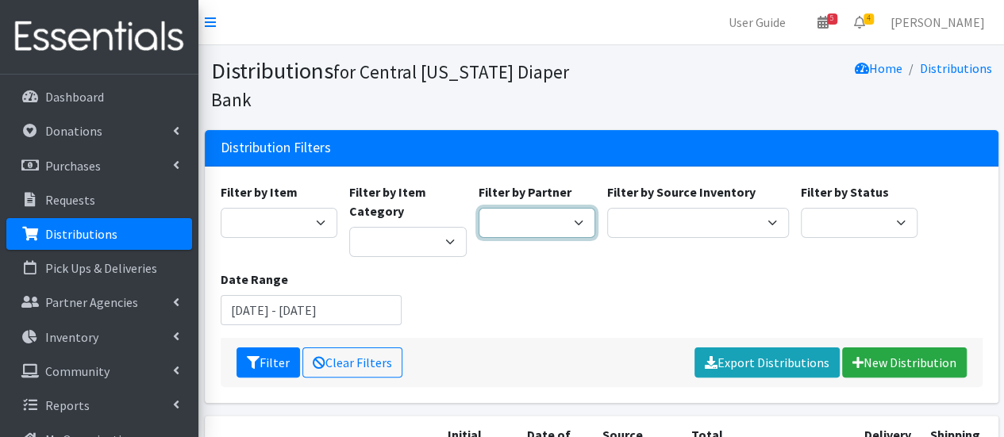
click at [558, 208] on select "[DEMOGRAPHIC_DATA] Baby Momma Association [DEMOGRAPHIC_DATA] Food Pantry [GEOGR…" at bounding box center [536, 223] width 117 height 30
select select "1137"
click at [478, 208] on select "[DEMOGRAPHIC_DATA] Baby Momma Association [DEMOGRAPHIC_DATA] Food Pantry [GEOGR…" at bounding box center [536, 223] width 117 height 30
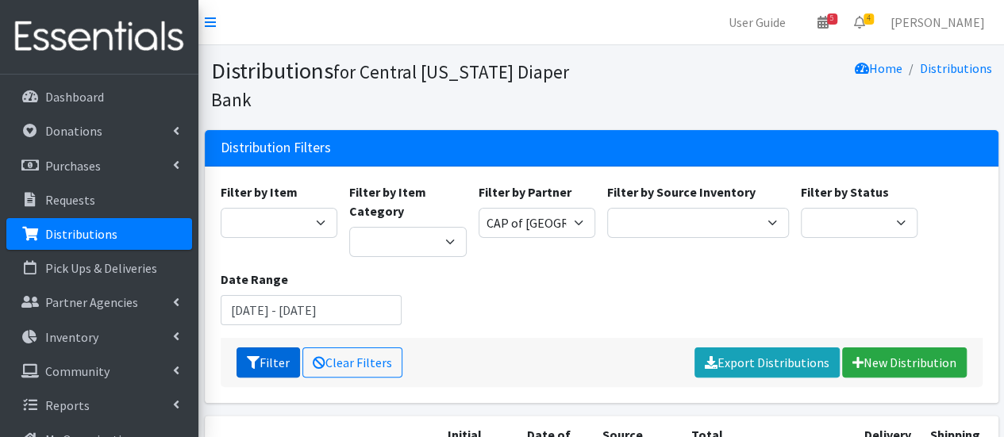
click at [278, 347] on button "Filter" at bounding box center [267, 362] width 63 height 30
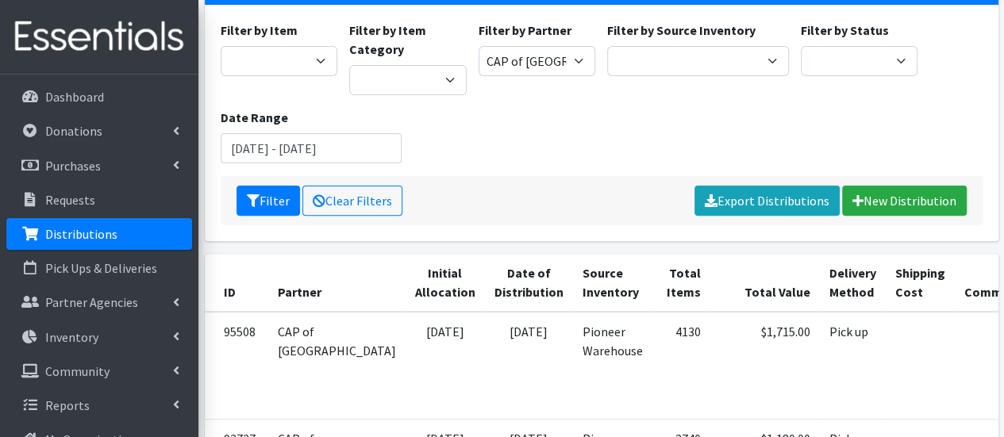
scroll to position [173, 0]
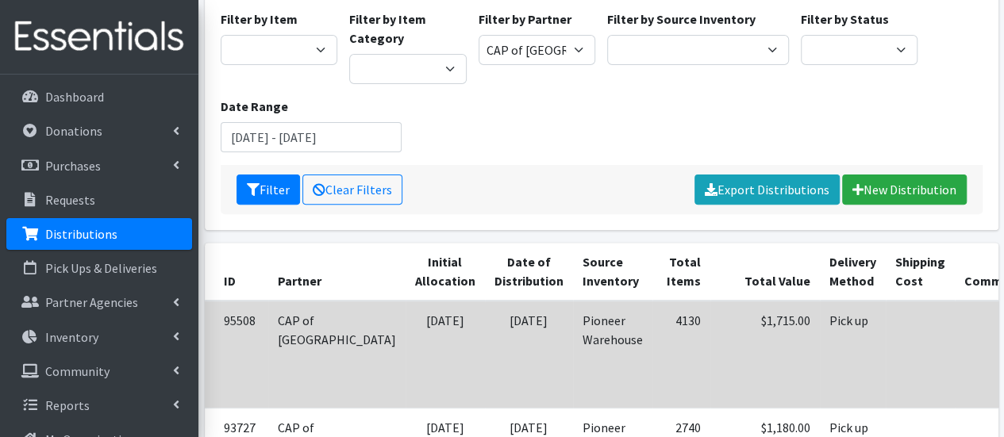
click at [954, 301] on td at bounding box center [995, 354] width 83 height 107
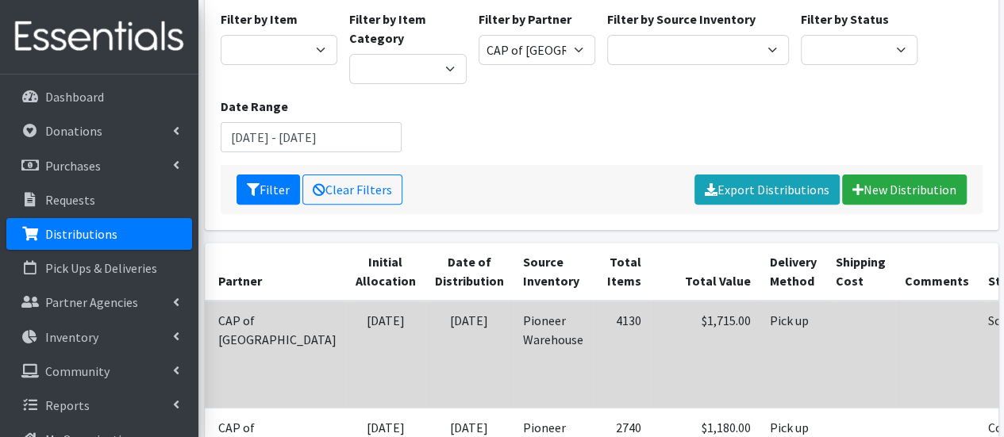
scroll to position [0, 67]
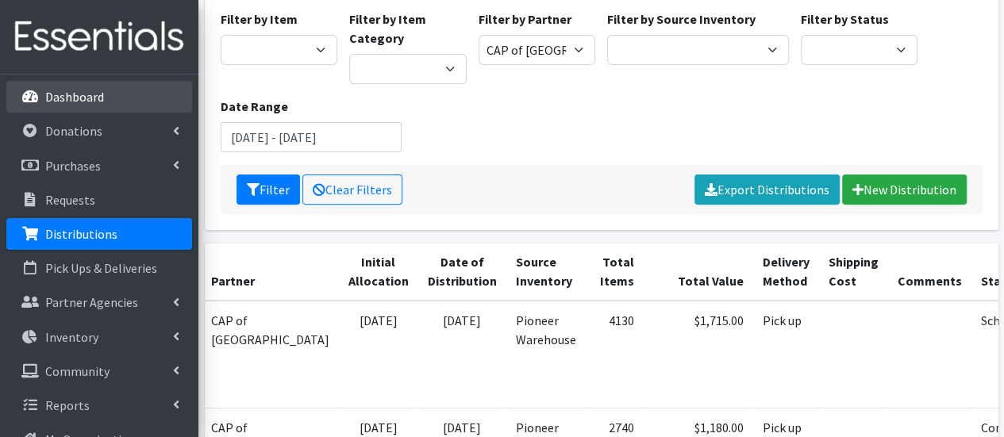
click at [117, 85] on link "Dashboard" at bounding box center [99, 97] width 186 height 32
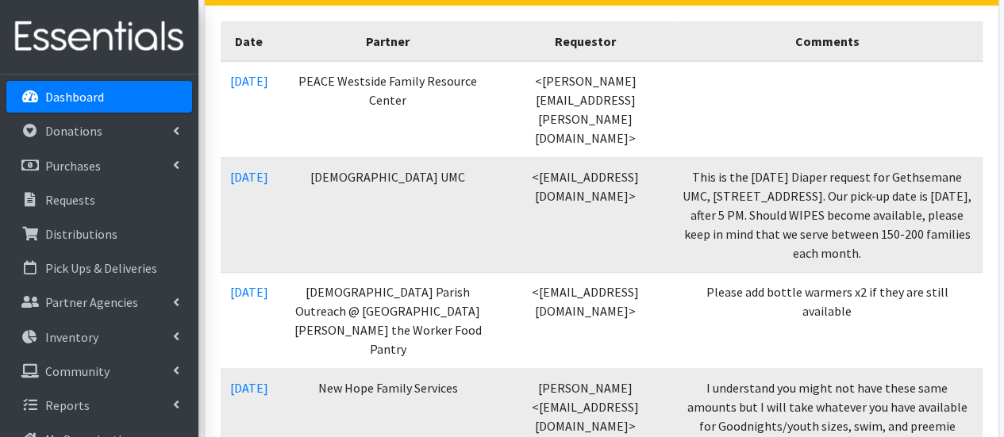
scroll to position [428, 0]
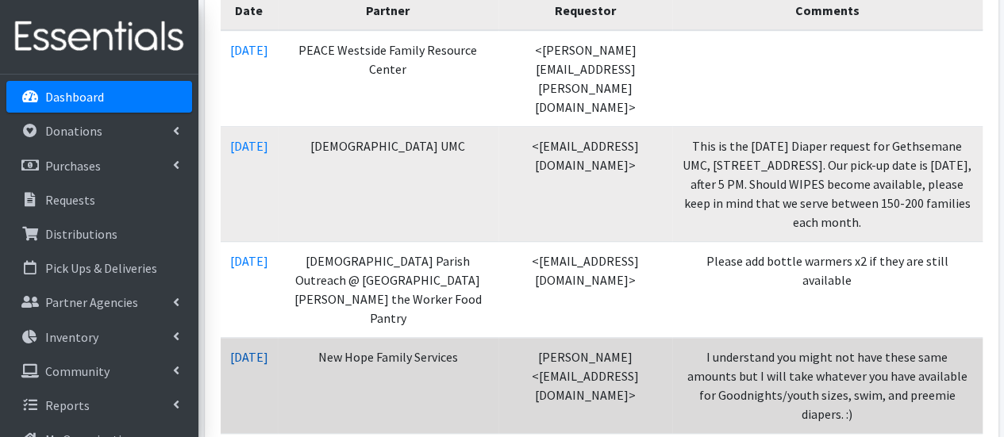
click at [257, 355] on link "[DATE]" at bounding box center [249, 357] width 38 height 16
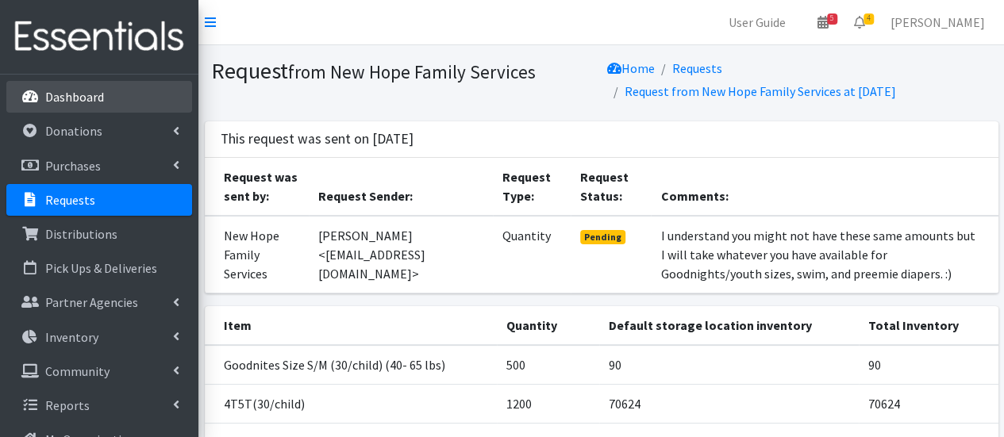
click at [167, 91] on link "Dashboard" at bounding box center [99, 97] width 186 height 32
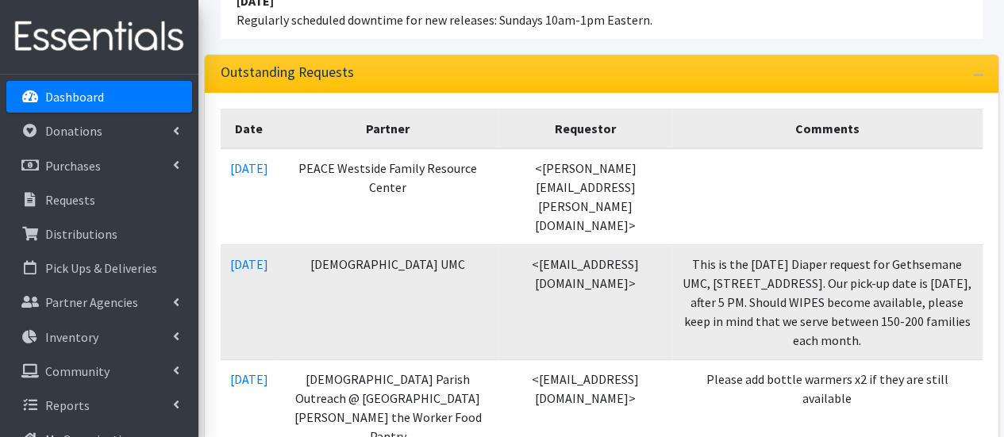
scroll to position [376, 0]
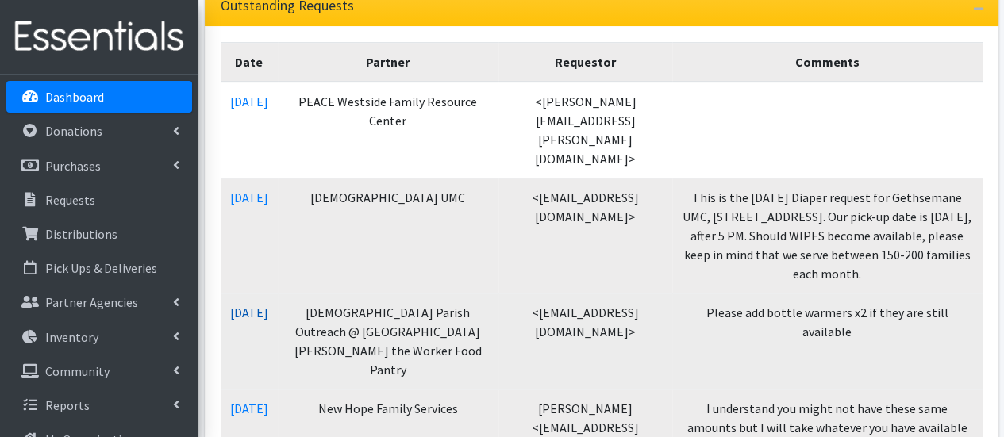
click at [268, 309] on link "08/26/2025" at bounding box center [249, 313] width 38 height 16
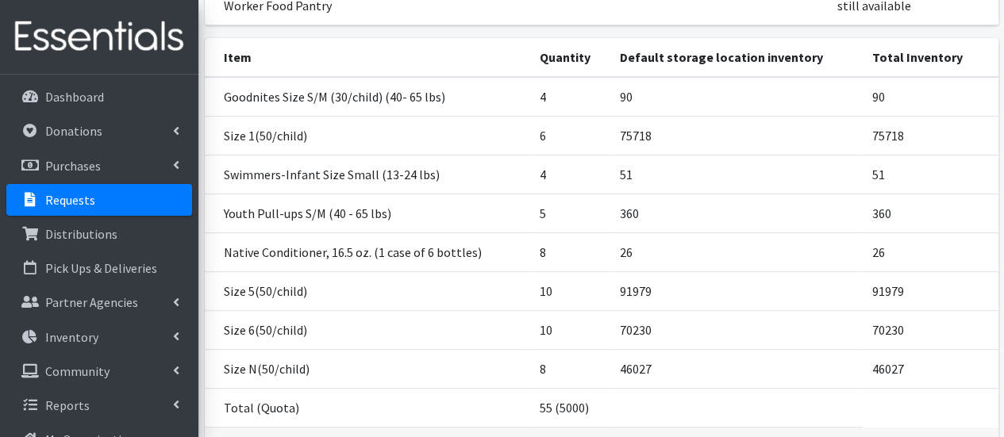
scroll to position [325, 0]
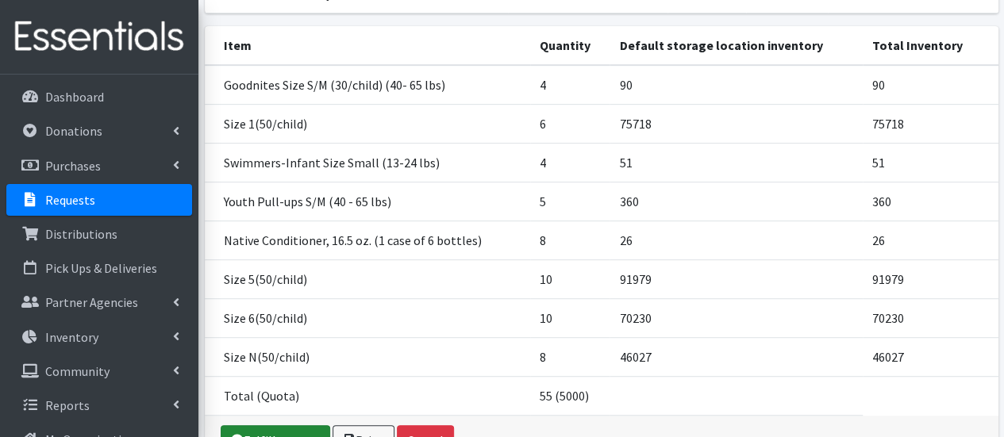
click at [270, 425] on link "Fulfill request" at bounding box center [275, 440] width 109 height 30
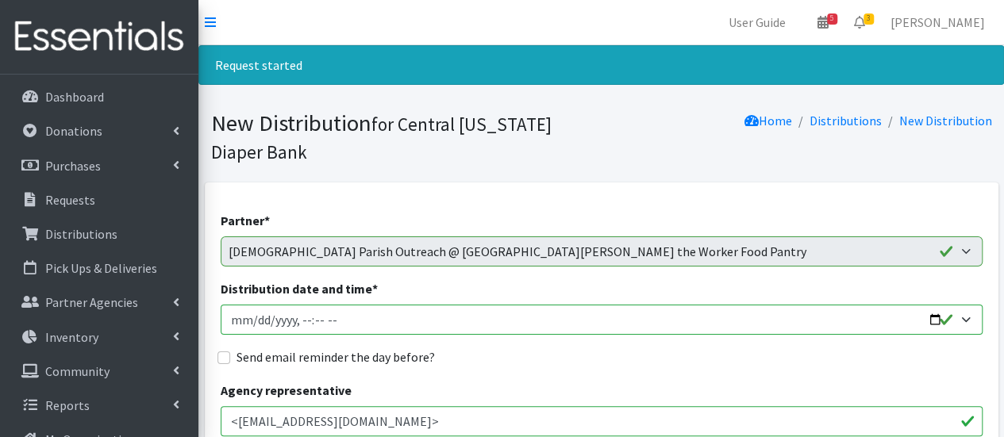
click at [239, 320] on input "Distribution date and time *" at bounding box center [602, 320] width 762 height 30
type input "2025-09-03T09:00"
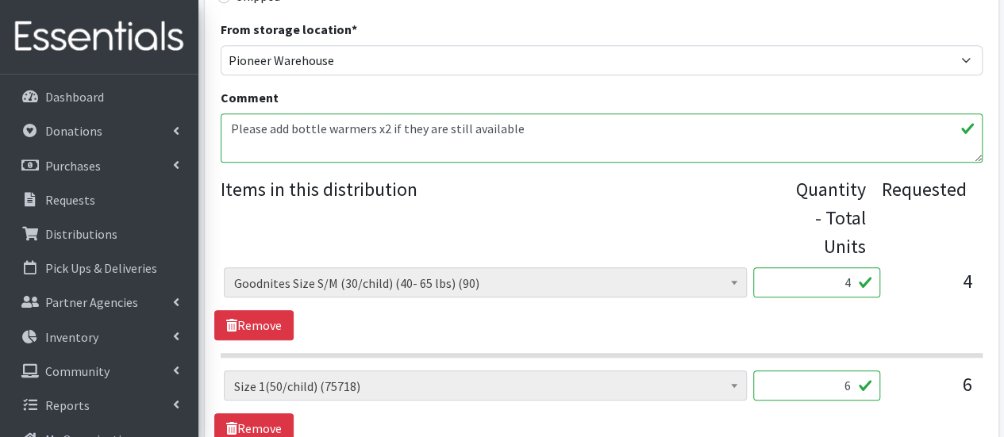
scroll to position [558, 0]
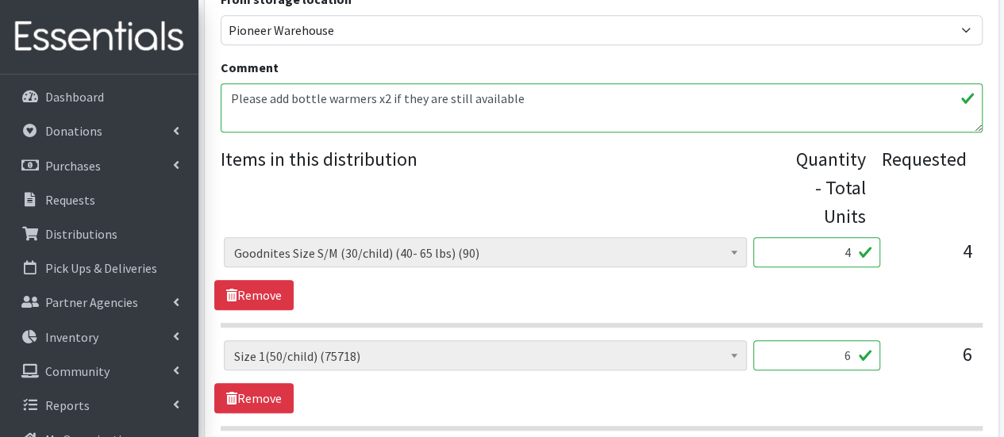
drag, startPoint x: 834, startPoint y: 251, endPoint x: 865, endPoint y: 258, distance: 31.6
click at [865, 258] on input "4" at bounding box center [816, 252] width 127 height 30
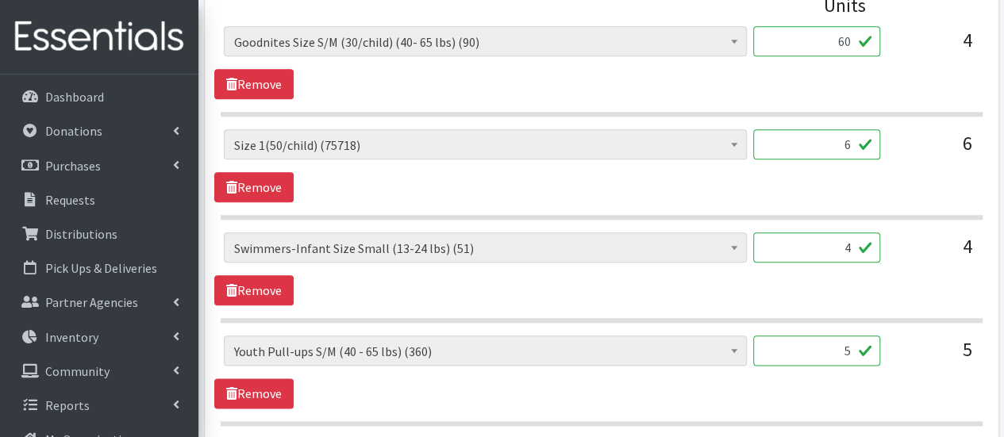
scroll to position [779, 0]
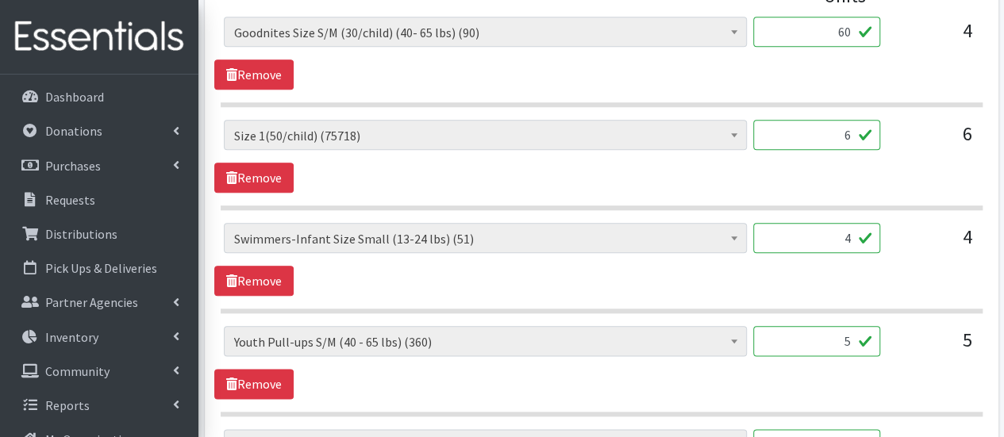
type input "60"
drag, startPoint x: 831, startPoint y: 139, endPoint x: 896, endPoint y: 154, distance: 66.0
click at [896, 153] on div "2T3T(30/child) (14160) 3T4T(30/child) (34621) 4T5T(30/child) (70624) 5T-6T (30/…" at bounding box center [601, 141] width 754 height 43
type input "300"
drag, startPoint x: 834, startPoint y: 241, endPoint x: 866, endPoint y: 244, distance: 32.6
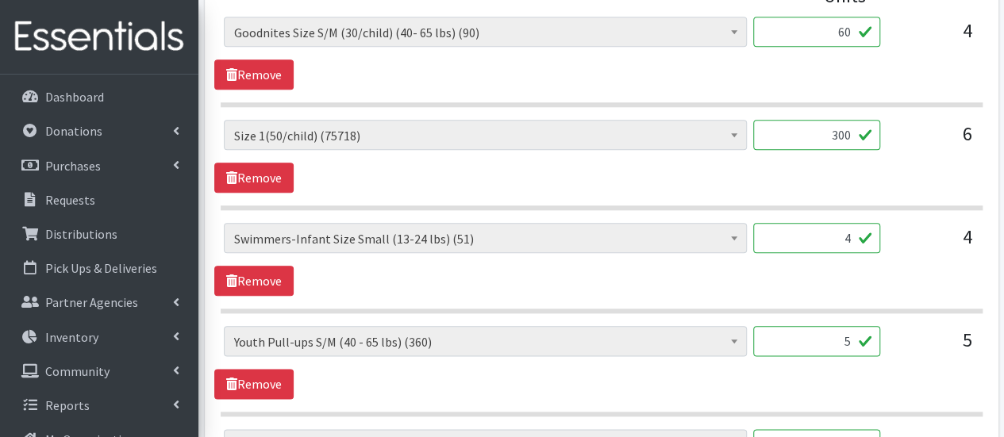
click at [866, 244] on input "4" at bounding box center [816, 238] width 127 height 30
drag, startPoint x: 835, startPoint y: 230, endPoint x: 858, endPoint y: 234, distance: 24.1
click at [858, 234] on input "30" at bounding box center [816, 239] width 127 height 30
type input "40"
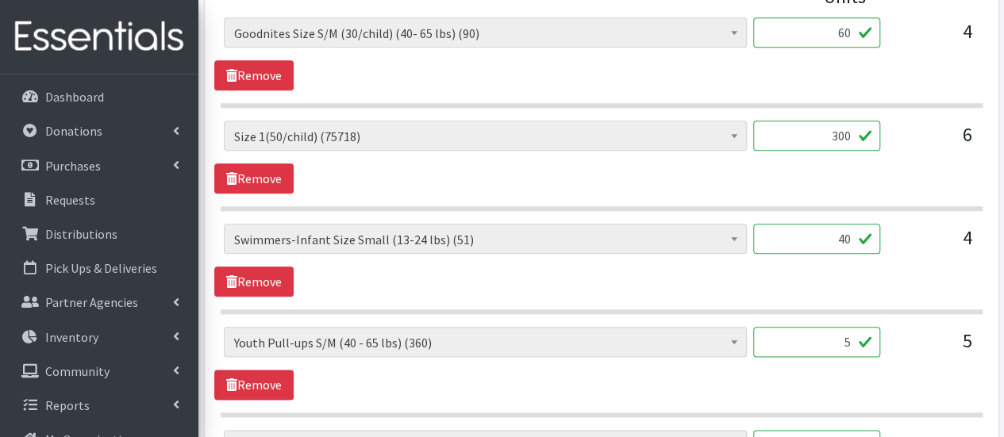
drag, startPoint x: 826, startPoint y: 339, endPoint x: 851, endPoint y: 341, distance: 25.5
click at [851, 341] on input "5" at bounding box center [816, 342] width 127 height 30
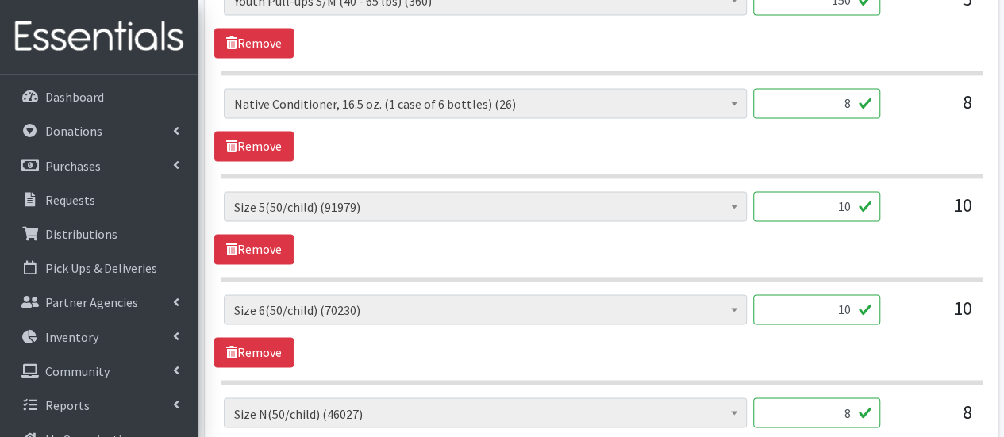
scroll to position [1123, 0]
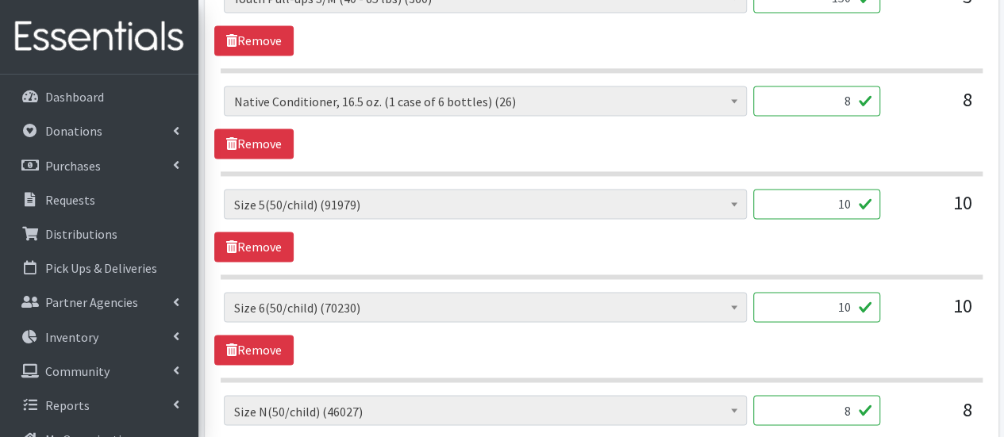
type input "150"
drag, startPoint x: 827, startPoint y: 194, endPoint x: 879, endPoint y: 193, distance: 52.4
click at [879, 193] on div "2T3T(30/child) (14160) 3T4T(30/child) (34621) 4T5T(30/child) (70624) 5T-6T (30/…" at bounding box center [601, 210] width 754 height 43
type input "500"
drag, startPoint x: 835, startPoint y: 304, endPoint x: 864, endPoint y: 301, distance: 29.4
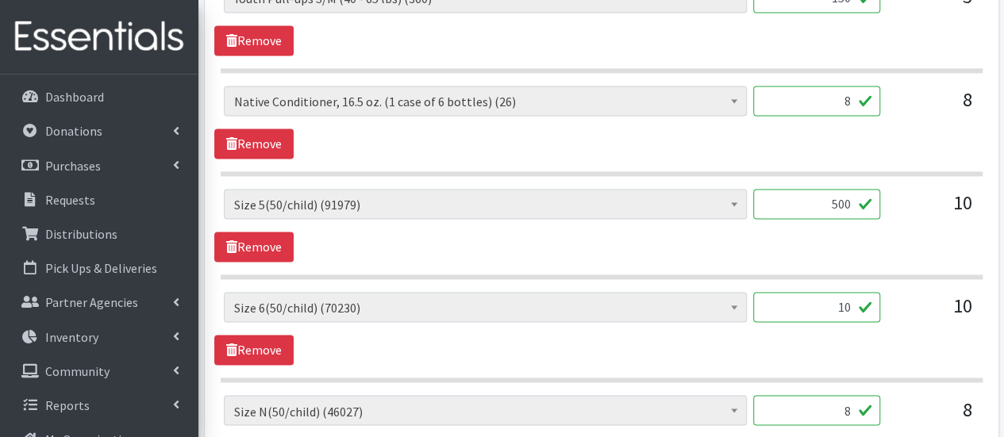
click at [864, 301] on input "10" at bounding box center [816, 307] width 127 height 30
type input "500"
drag, startPoint x: 827, startPoint y: 409, endPoint x: 855, endPoint y: 405, distance: 28.7
click at [855, 405] on input "8" at bounding box center [816, 410] width 127 height 30
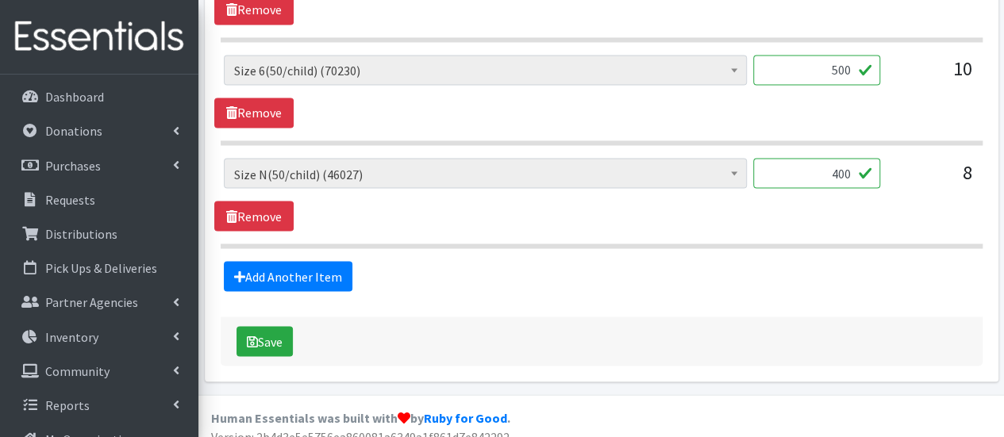
scroll to position [1368, 0]
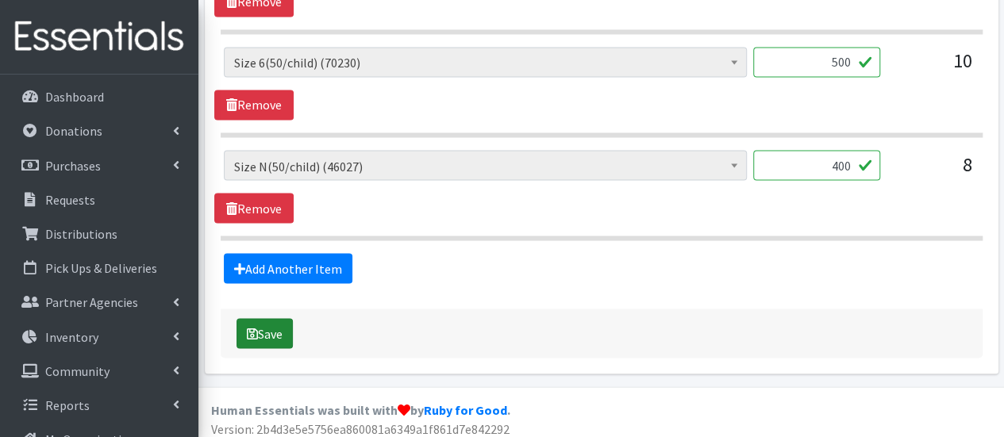
type input "400"
click at [274, 324] on button "Save" at bounding box center [264, 333] width 56 height 30
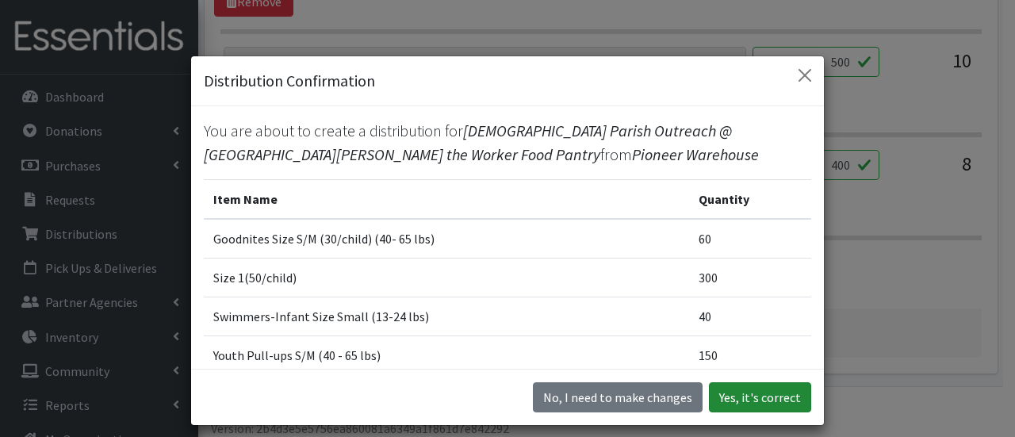
click at [758, 399] on button "Yes, it's correct" at bounding box center [760, 397] width 102 height 30
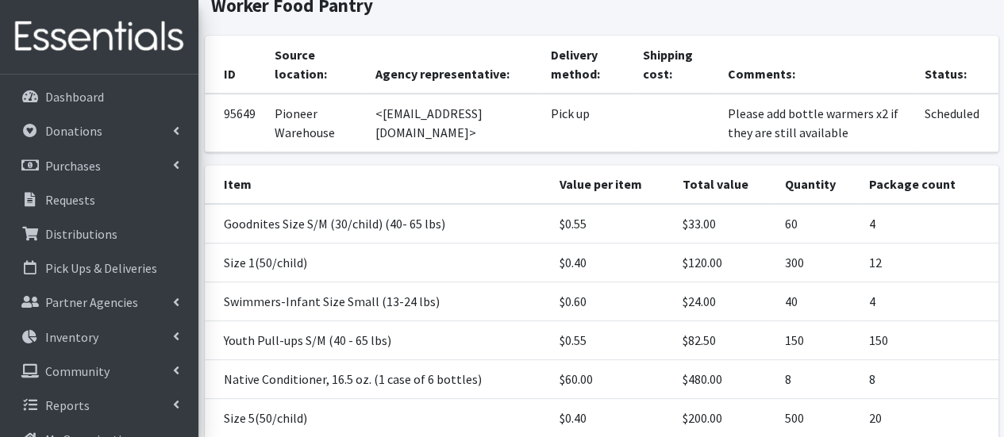
scroll to position [390, 0]
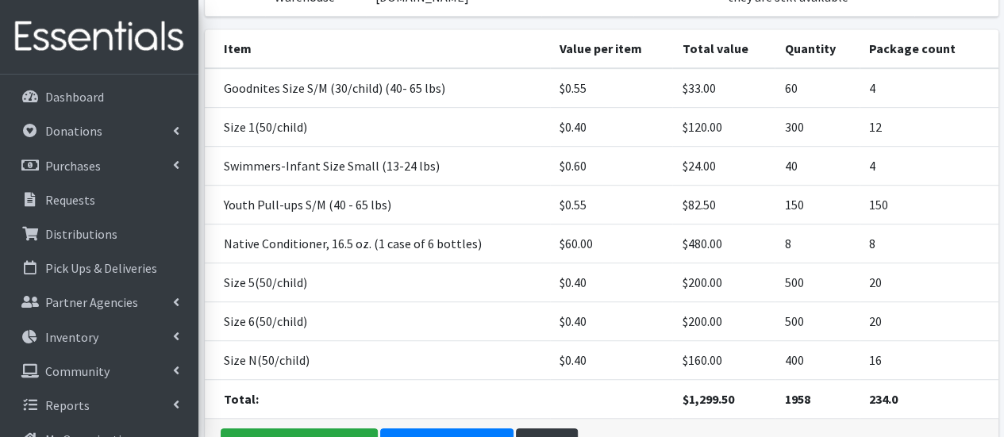
click at [566, 428] on link "Print" at bounding box center [547, 443] width 62 height 30
click at [92, 100] on p "Dashboard" at bounding box center [74, 97] width 59 height 16
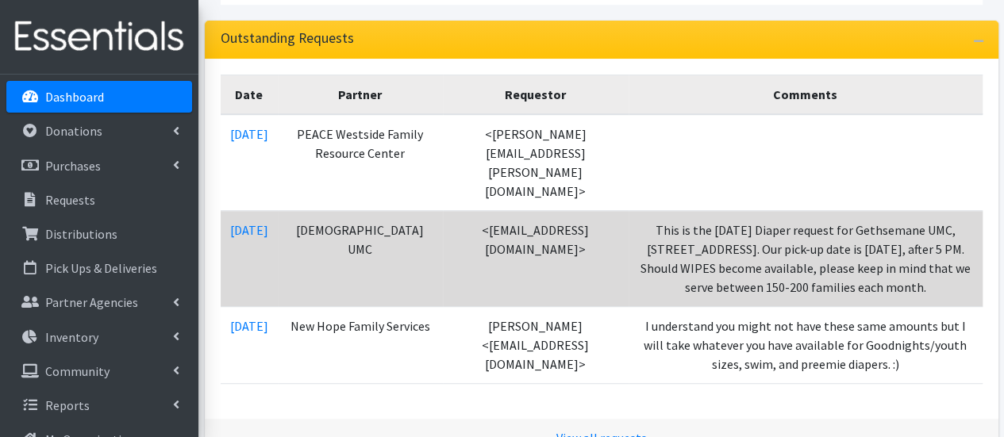
scroll to position [334, 0]
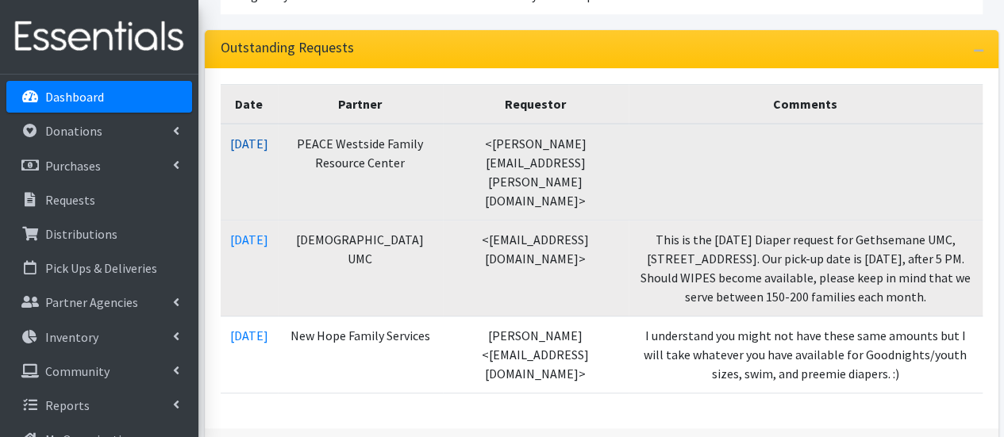
click at [259, 142] on link "08/26/2025" at bounding box center [249, 144] width 38 height 16
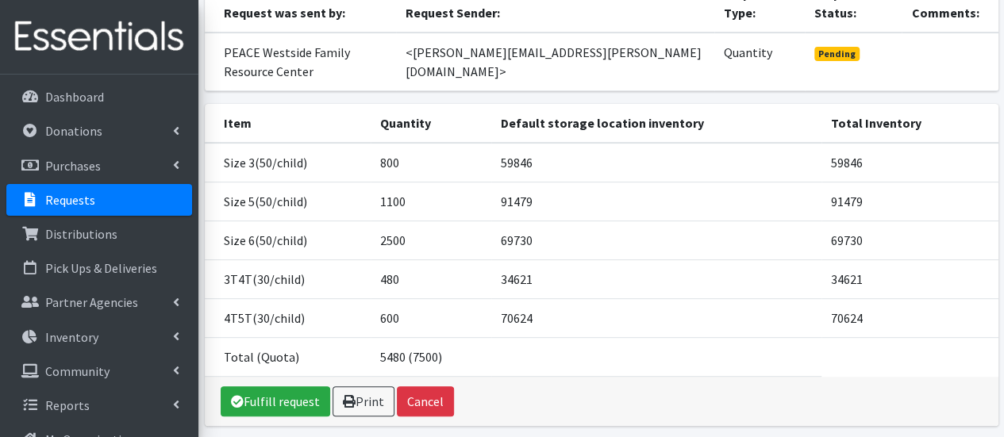
scroll to position [209, 0]
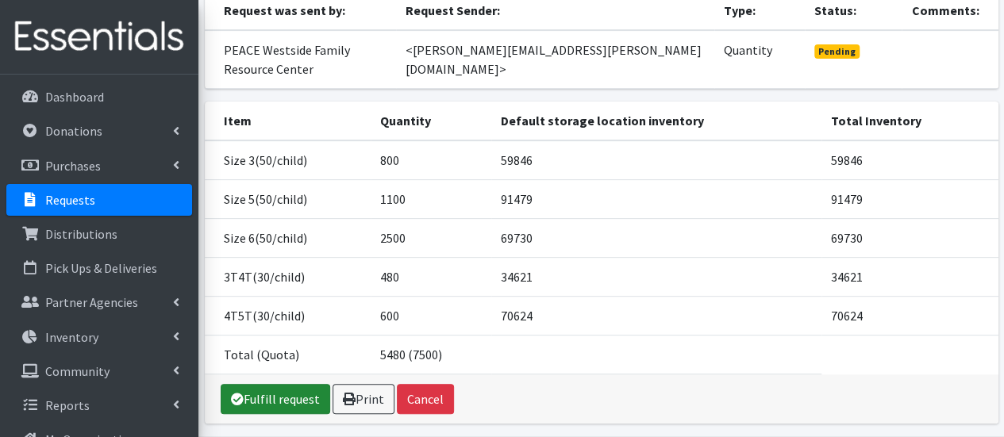
click at [290, 384] on link "Fulfill request" at bounding box center [275, 399] width 109 height 30
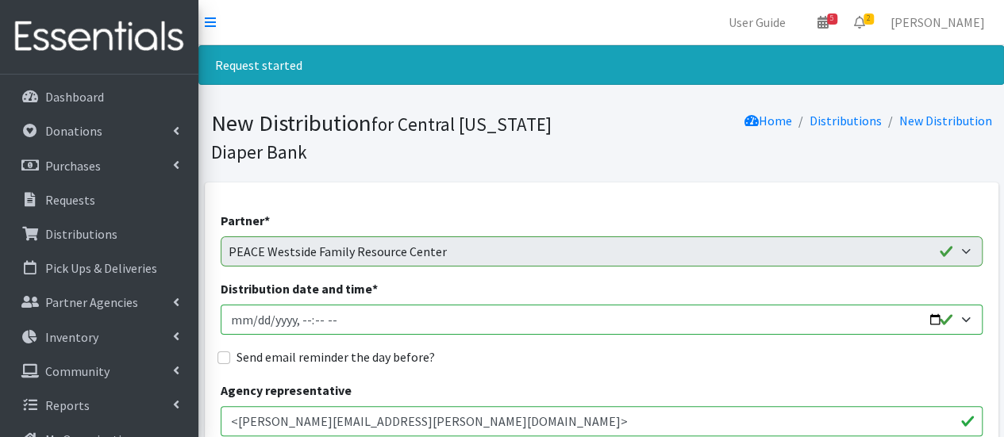
click at [230, 317] on input "Distribution date and time *" at bounding box center [602, 320] width 762 height 30
type input "[DATE]T10:30"
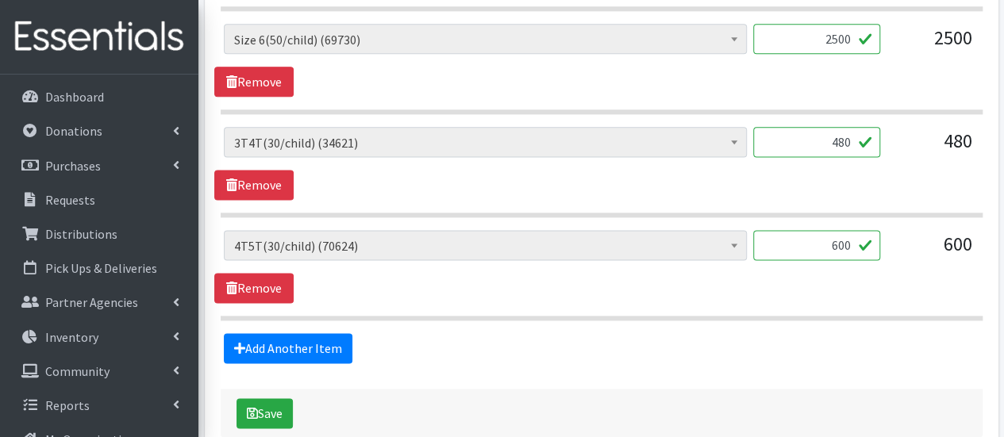
scroll to position [974, 0]
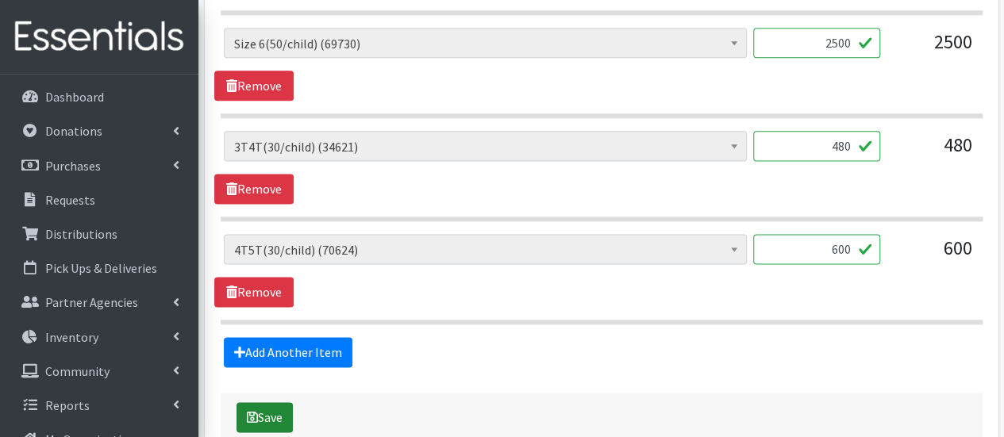
click at [263, 411] on button "Save" at bounding box center [264, 417] width 56 height 30
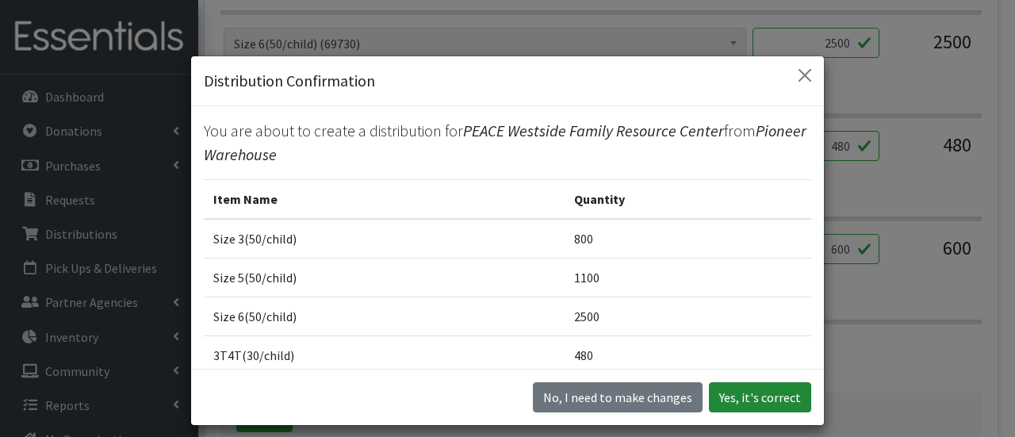
click at [762, 399] on button "Yes, it's correct" at bounding box center [760, 397] width 102 height 30
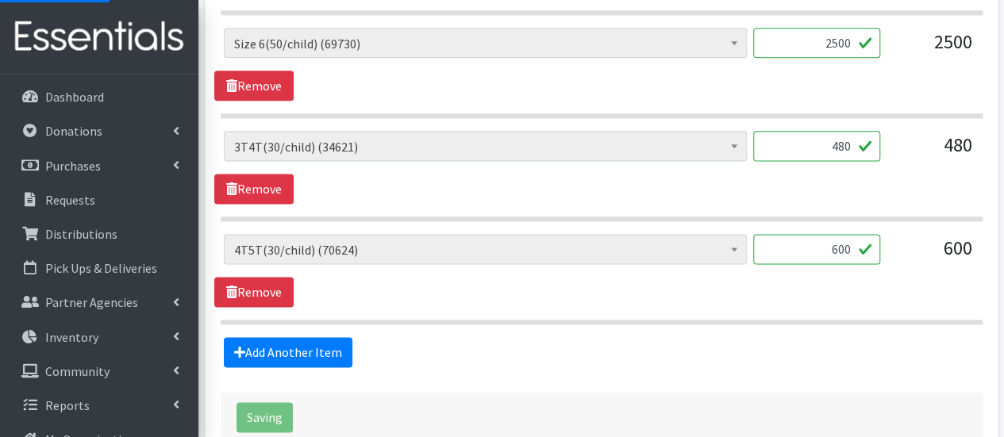
click at [576, 337] on div "Add Another Item" at bounding box center [600, 352] width 773 height 30
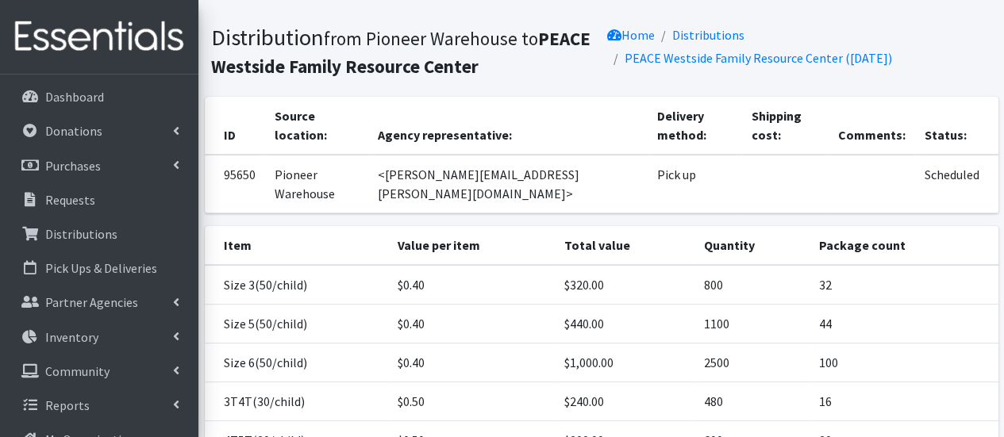
scroll to position [228, 0]
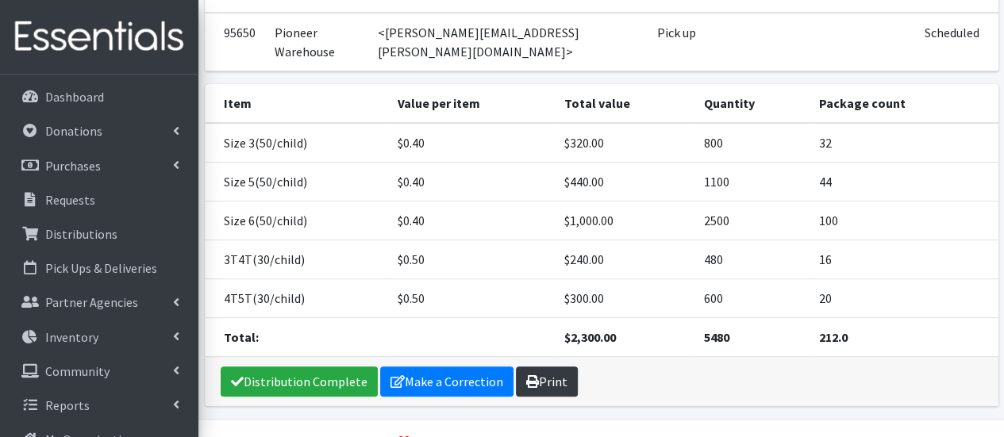
click at [551, 367] on link "Print" at bounding box center [547, 382] width 62 height 30
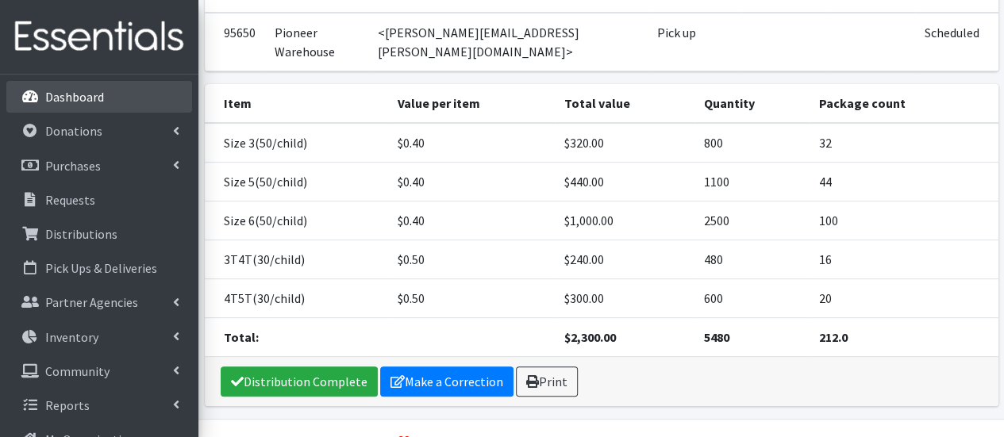
click at [85, 89] on p "Dashboard" at bounding box center [74, 97] width 59 height 16
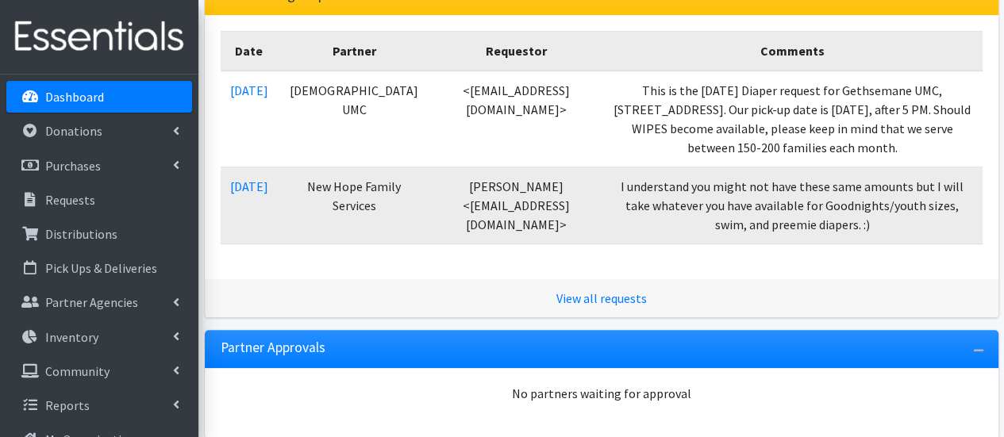
scroll to position [386, 0]
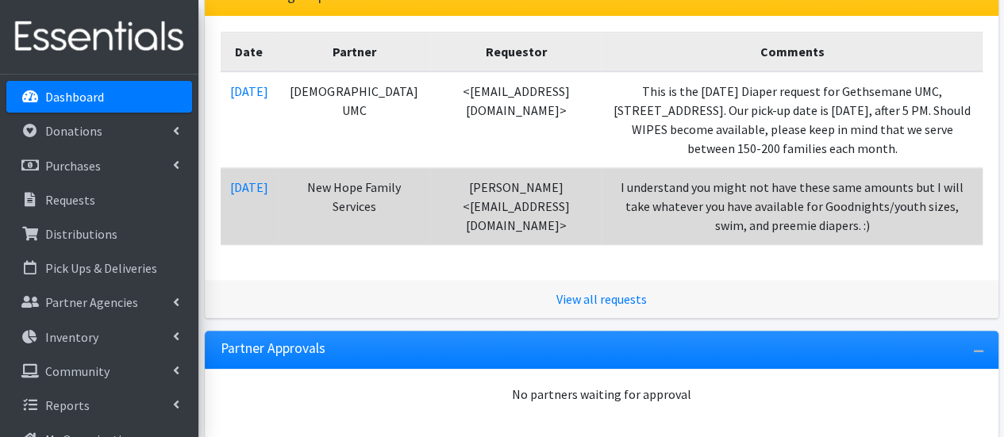
click at [265, 213] on td "[DATE]" at bounding box center [249, 206] width 57 height 77
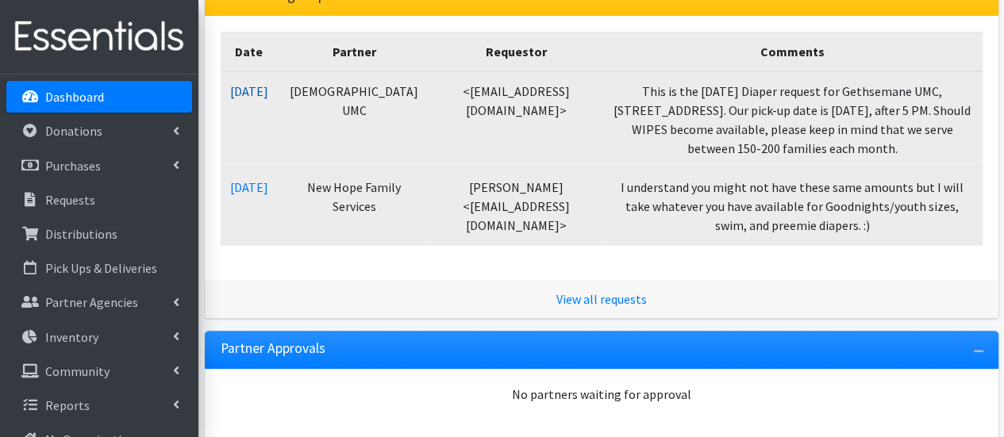
click at [268, 93] on link "[DATE]" at bounding box center [249, 91] width 38 height 16
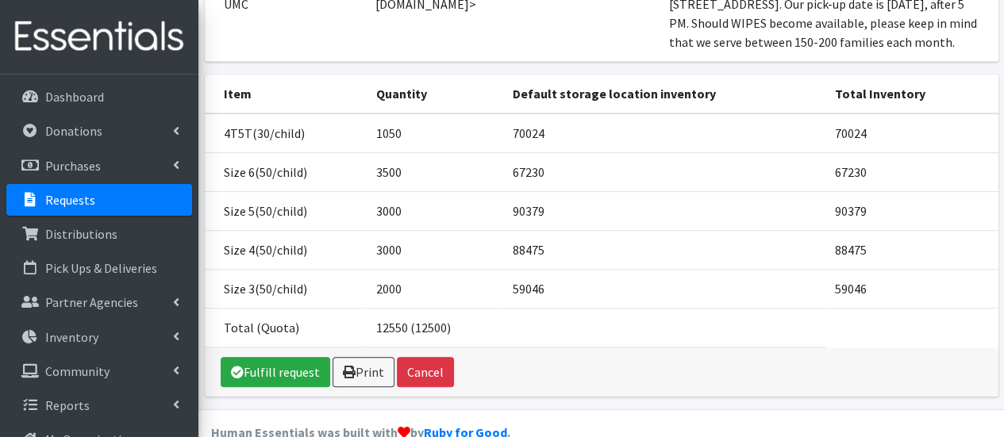
scroll to position [298, 0]
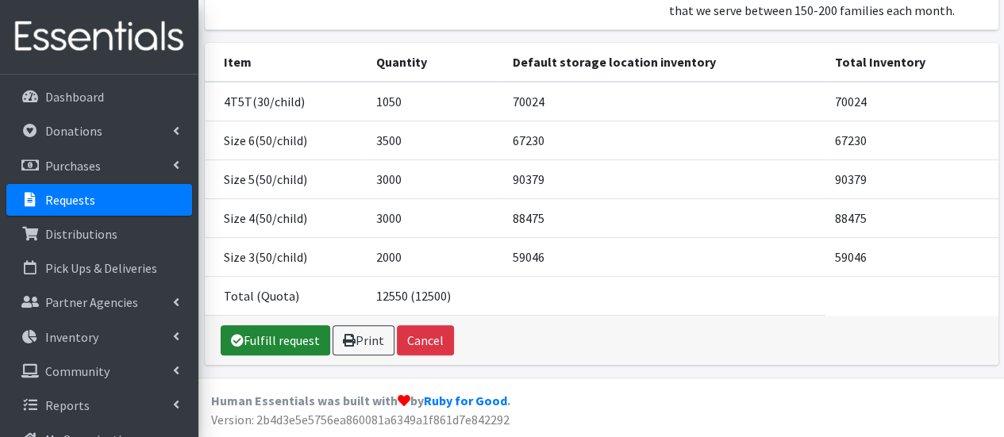
click at [259, 334] on link "Fulfill request" at bounding box center [275, 340] width 109 height 30
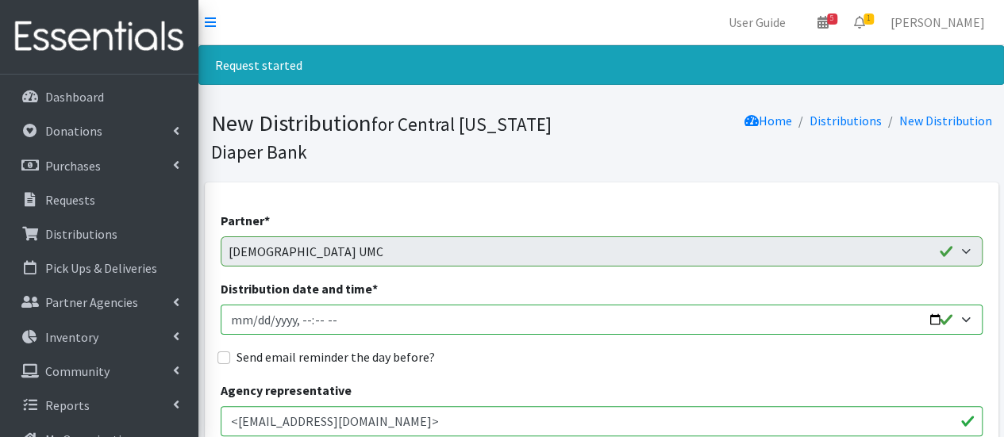
click at [242, 313] on input "Distribution date and time *" at bounding box center [602, 320] width 762 height 30
type input "2025-09-04T13:59"
type input "2025-09-04T17:00"
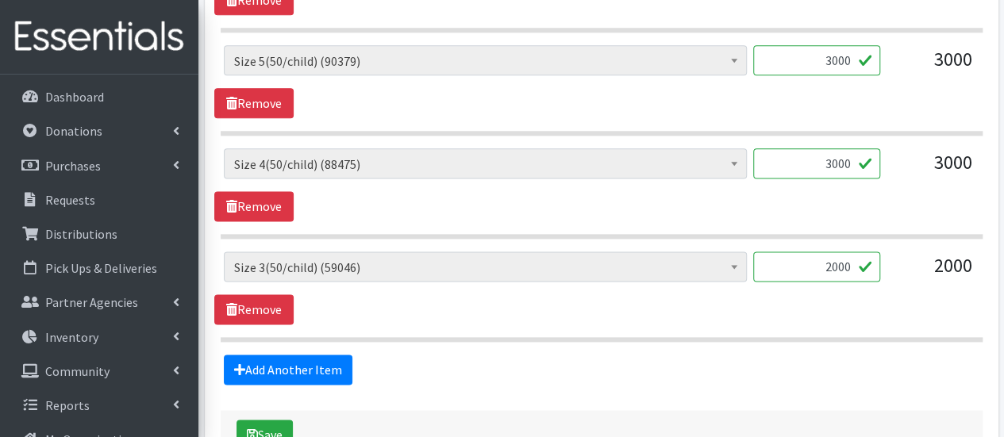
scroll to position [1023, 0]
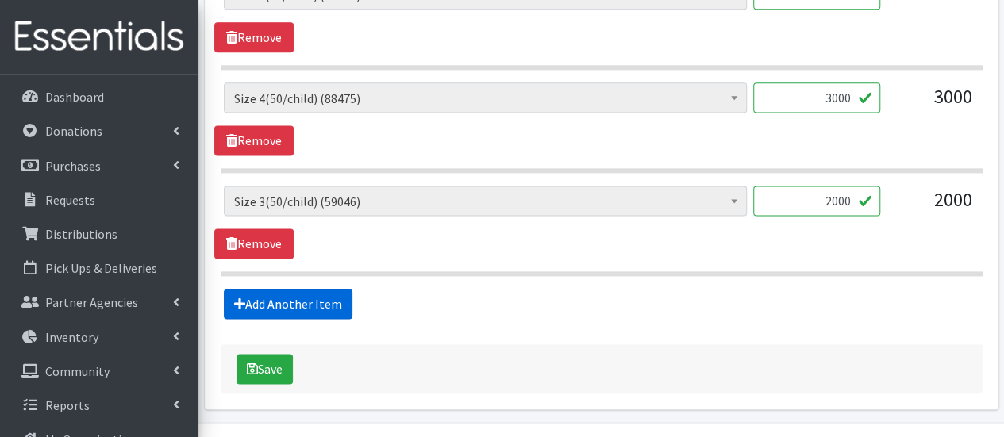
click at [338, 303] on link "Add Another Item" at bounding box center [288, 304] width 129 height 30
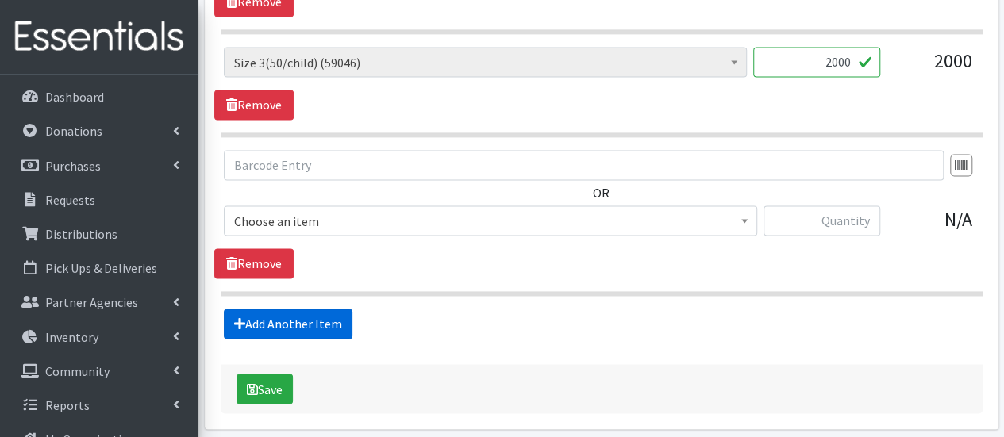
scroll to position [1219, 0]
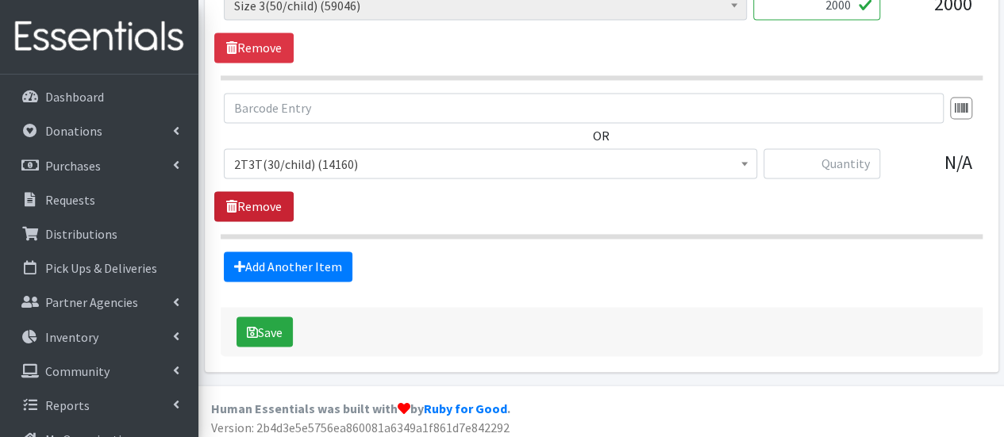
click at [260, 202] on link "Remove" at bounding box center [253, 206] width 79 height 30
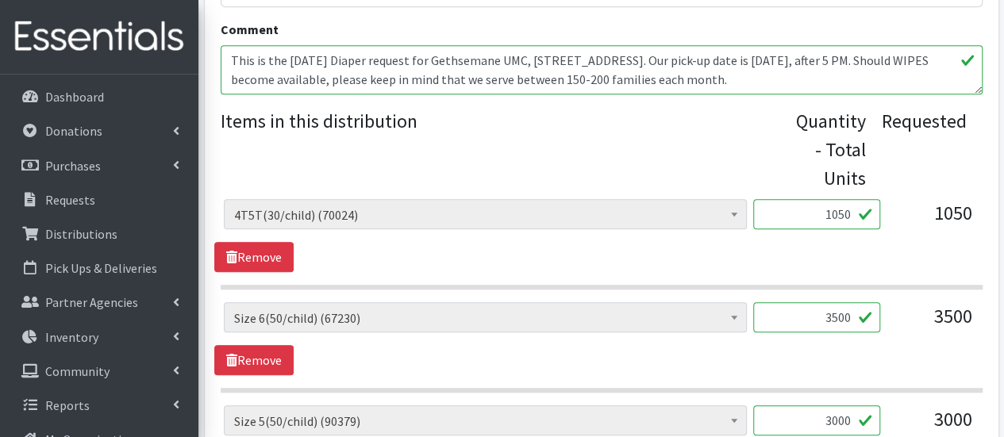
scroll to position [586, 0]
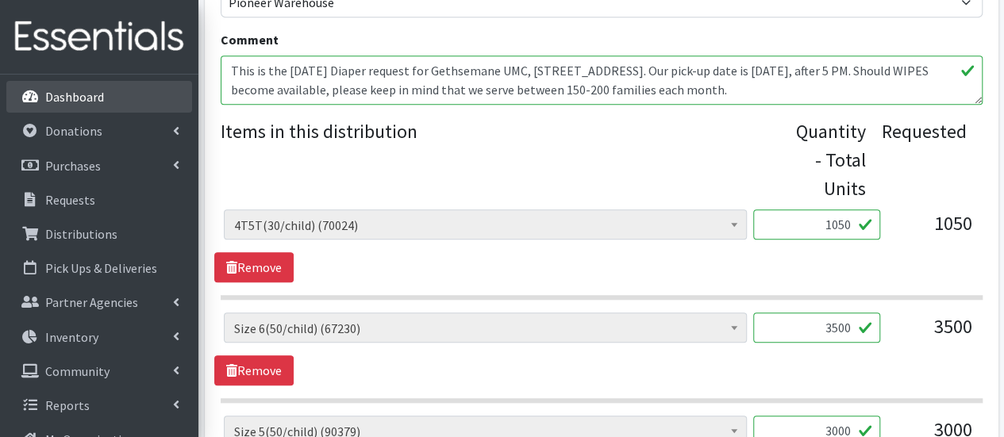
click at [117, 90] on link "Dashboard" at bounding box center [99, 97] width 186 height 32
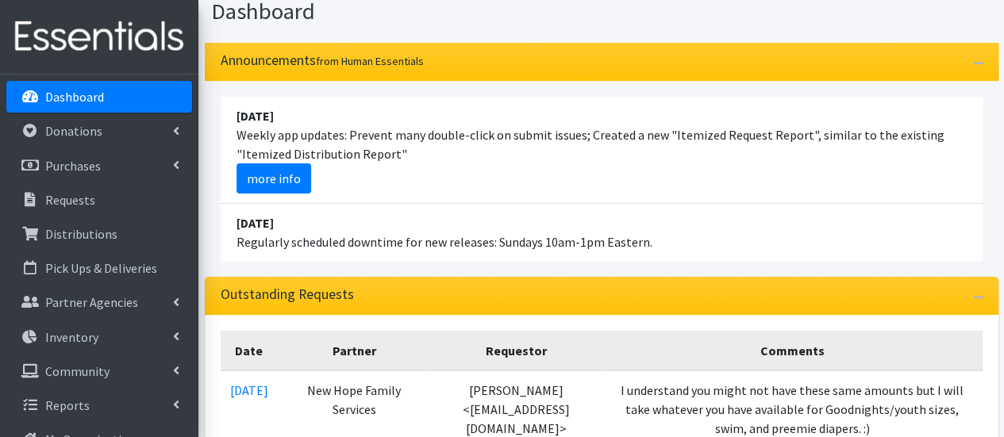
scroll to position [243, 0]
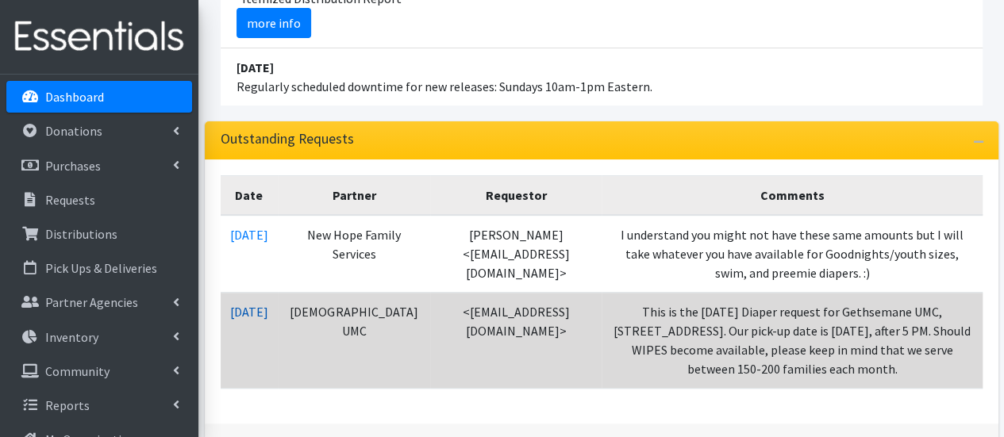
click at [257, 305] on link "[DATE]" at bounding box center [249, 312] width 38 height 16
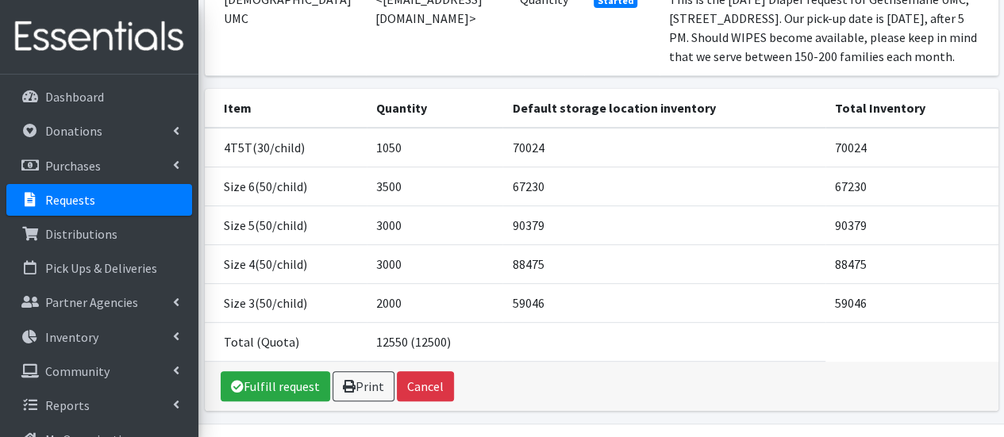
scroll to position [298, 0]
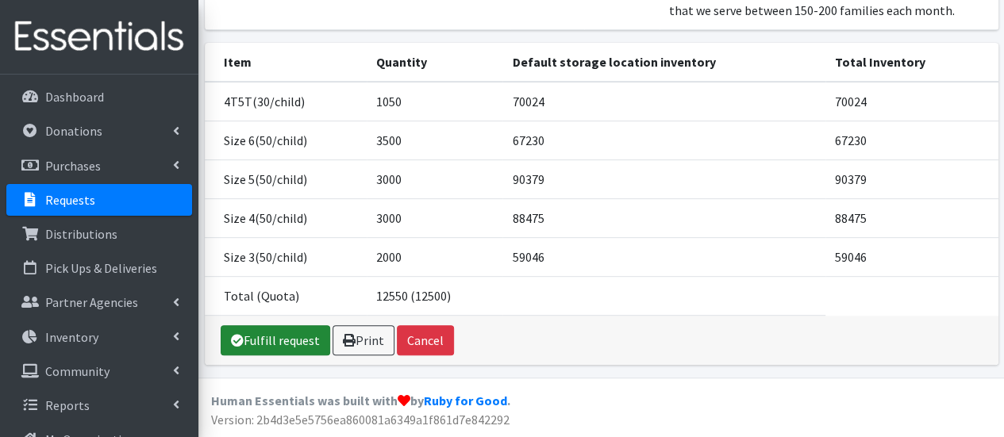
click at [264, 351] on link "Fulfill request" at bounding box center [275, 340] width 109 height 30
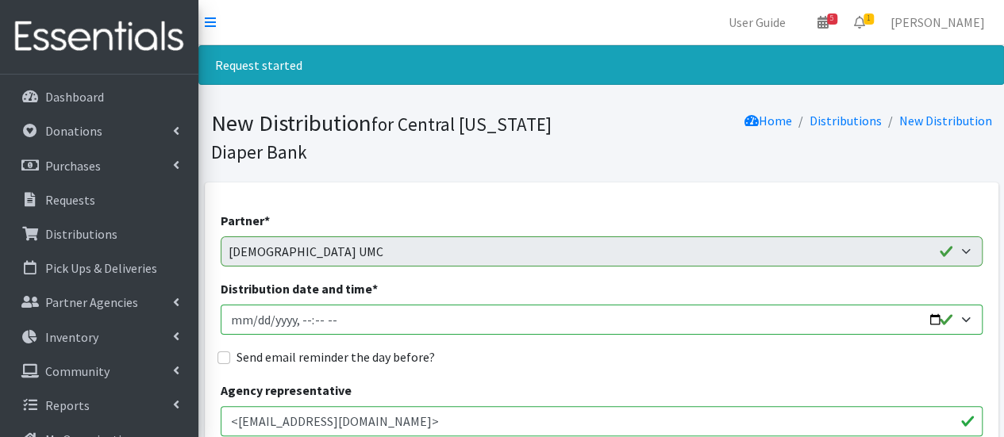
click at [240, 320] on input "Distribution date and time *" at bounding box center [602, 320] width 762 height 30
type input "[DATE]T17:00"
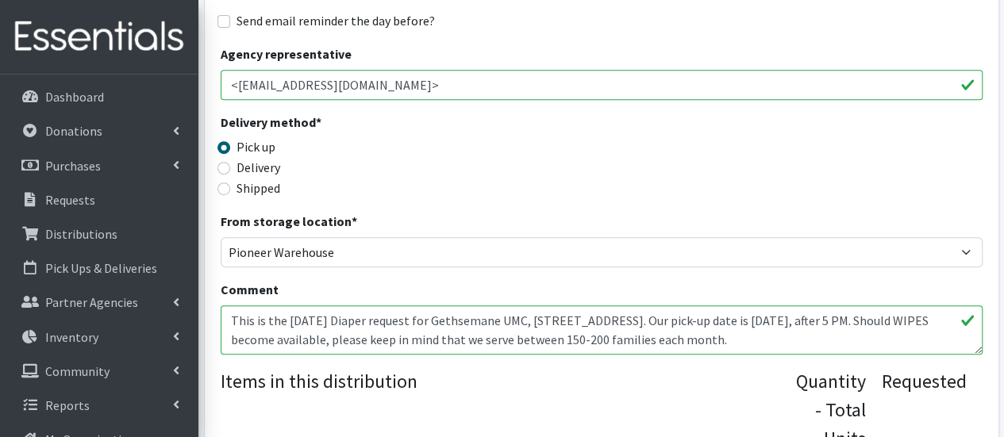
scroll to position [19, 0]
drag, startPoint x: 228, startPoint y: 322, endPoint x: 769, endPoint y: 365, distance: 541.9
click at [769, 365] on div "Partner * All Saints Church Baby Momma Association Bellegrove Missionary Baptis…" at bounding box center [602, 440] width 762 height 1130
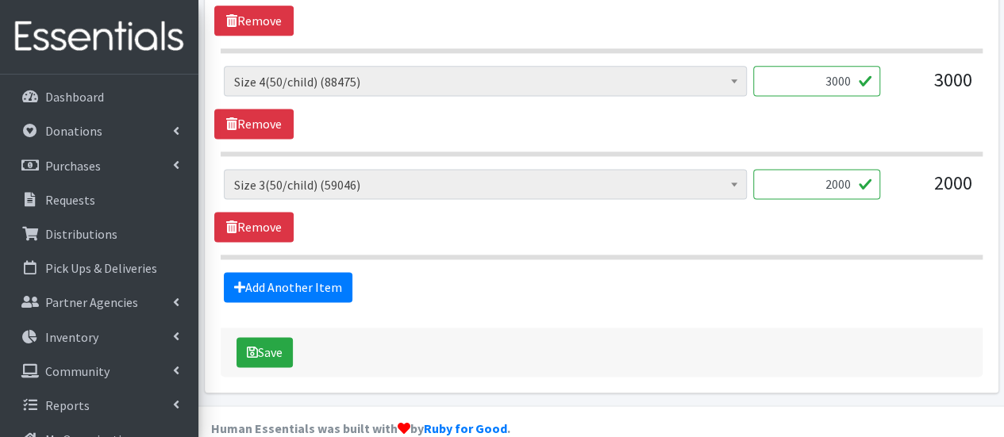
scroll to position [1061, 0]
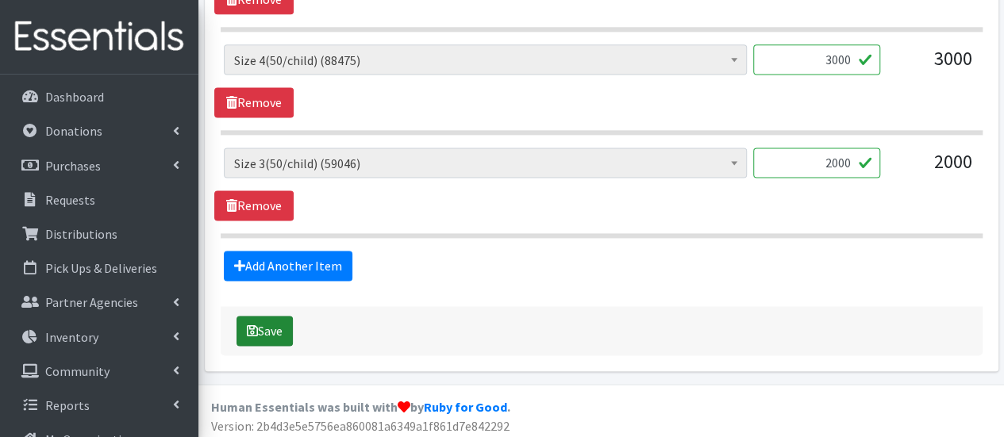
click at [277, 319] on button "Save" at bounding box center [264, 331] width 56 height 30
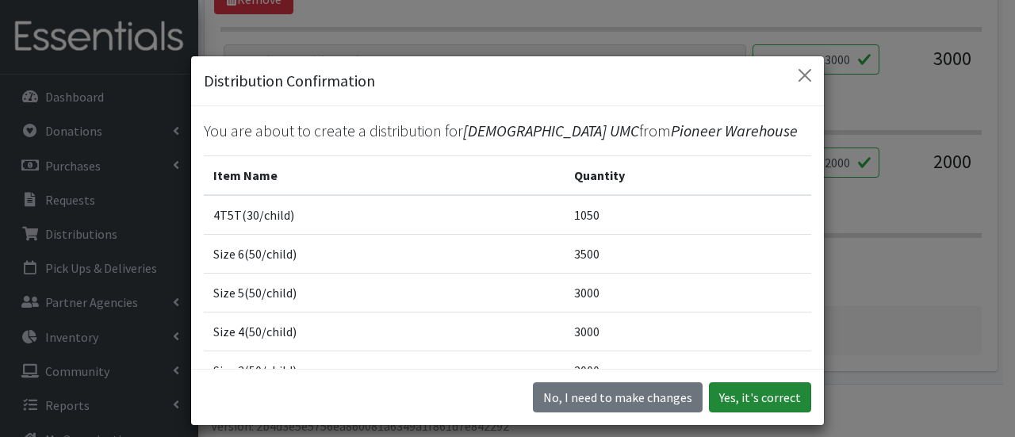
click at [729, 397] on button "Yes, it's correct" at bounding box center [760, 397] width 102 height 30
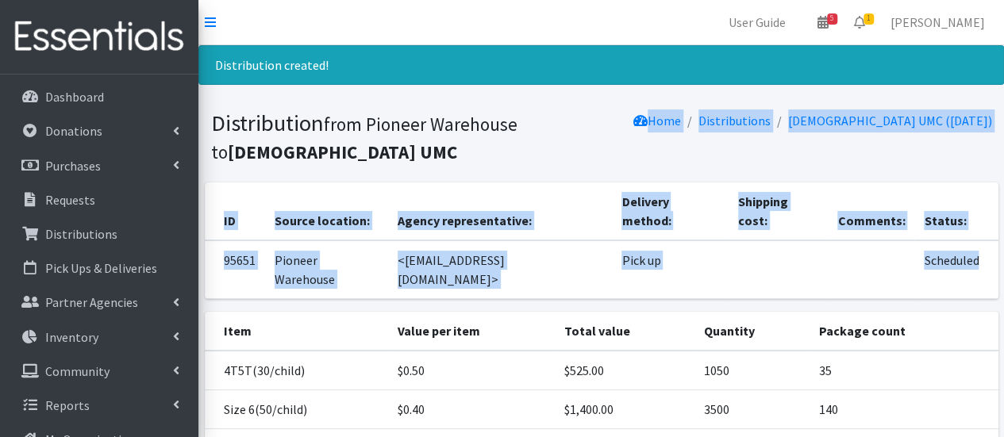
drag, startPoint x: 999, startPoint y: 138, endPoint x: 1014, endPoint y: 363, distance: 225.0
click at [1003, 363] on html "User Guide 5 5 Pick-ups remaining this week View Calendar 1 1 Requests 0 Partne…" at bounding box center [502, 353] width 1004 height 706
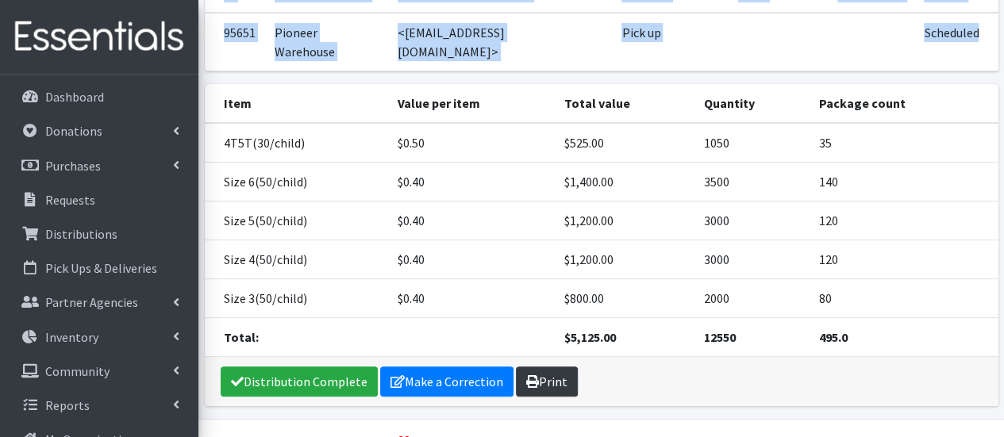
click at [563, 367] on link "Print" at bounding box center [547, 382] width 62 height 30
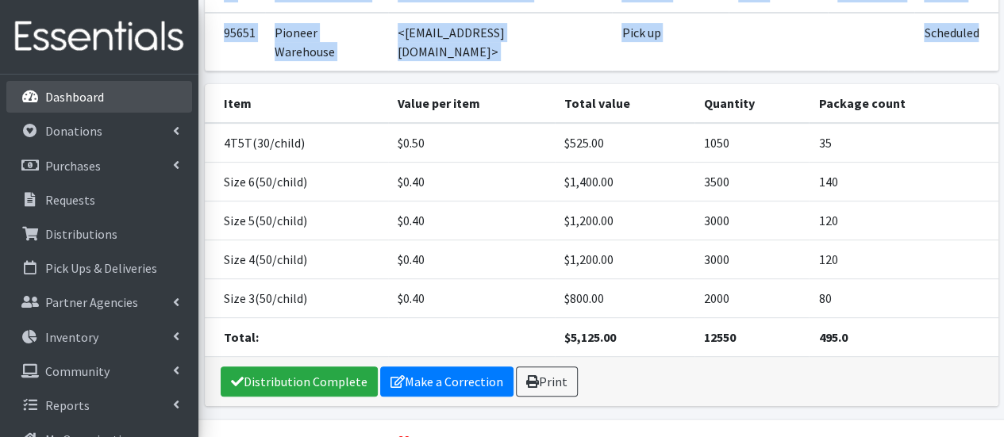
click at [105, 106] on link "Dashboard" at bounding box center [99, 97] width 186 height 32
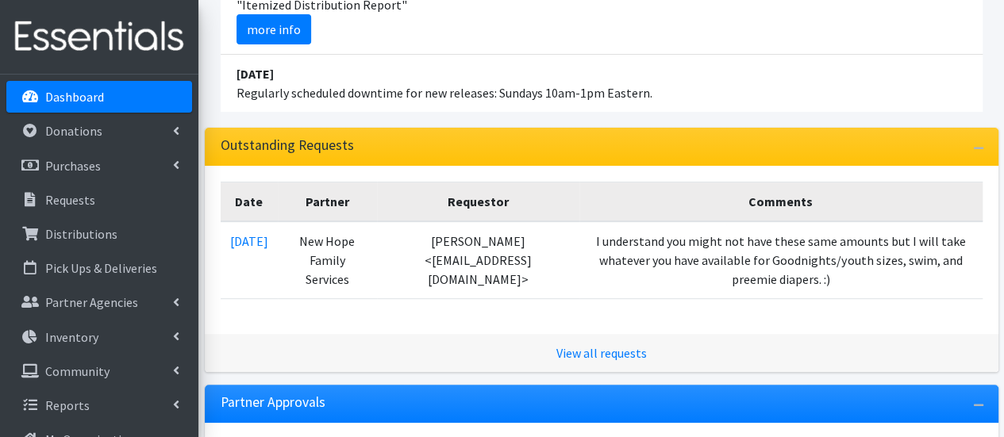
scroll to position [397, 0]
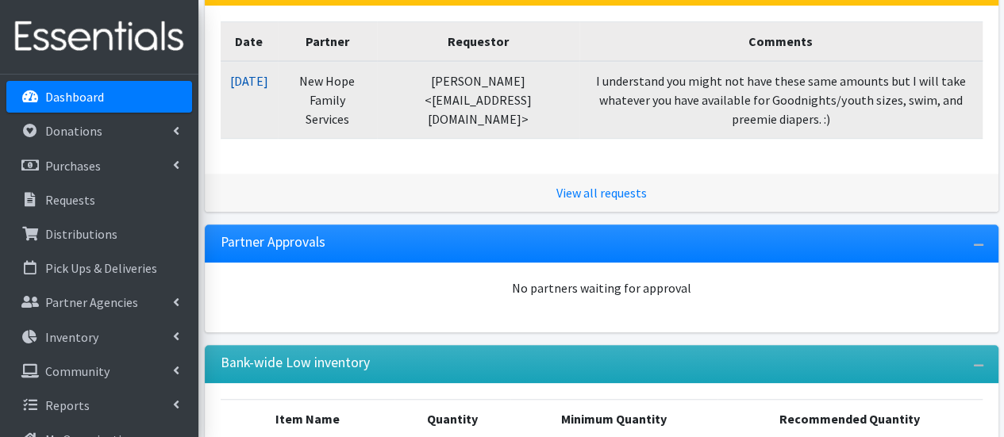
click at [268, 74] on link "[DATE]" at bounding box center [249, 81] width 38 height 16
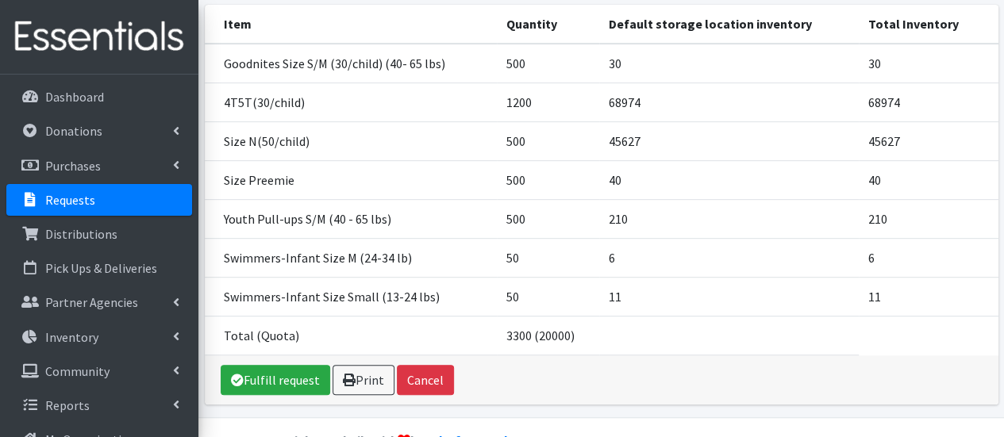
scroll to position [305, 0]
